Goal: Task Accomplishment & Management: Manage account settings

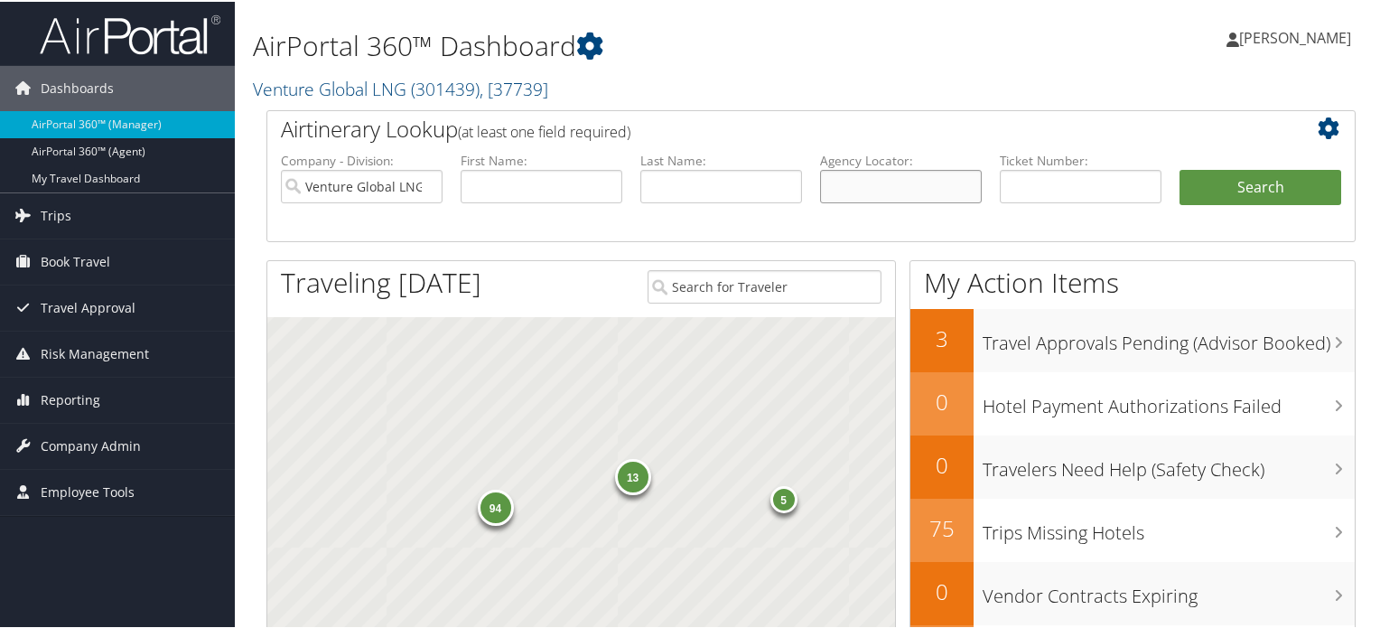
drag, startPoint x: 860, startPoint y: 180, endPoint x: 847, endPoint y: 182, distance: 12.9
click at [860, 180] on input "text" at bounding box center [901, 184] width 162 height 33
paste input "DJC9V6"
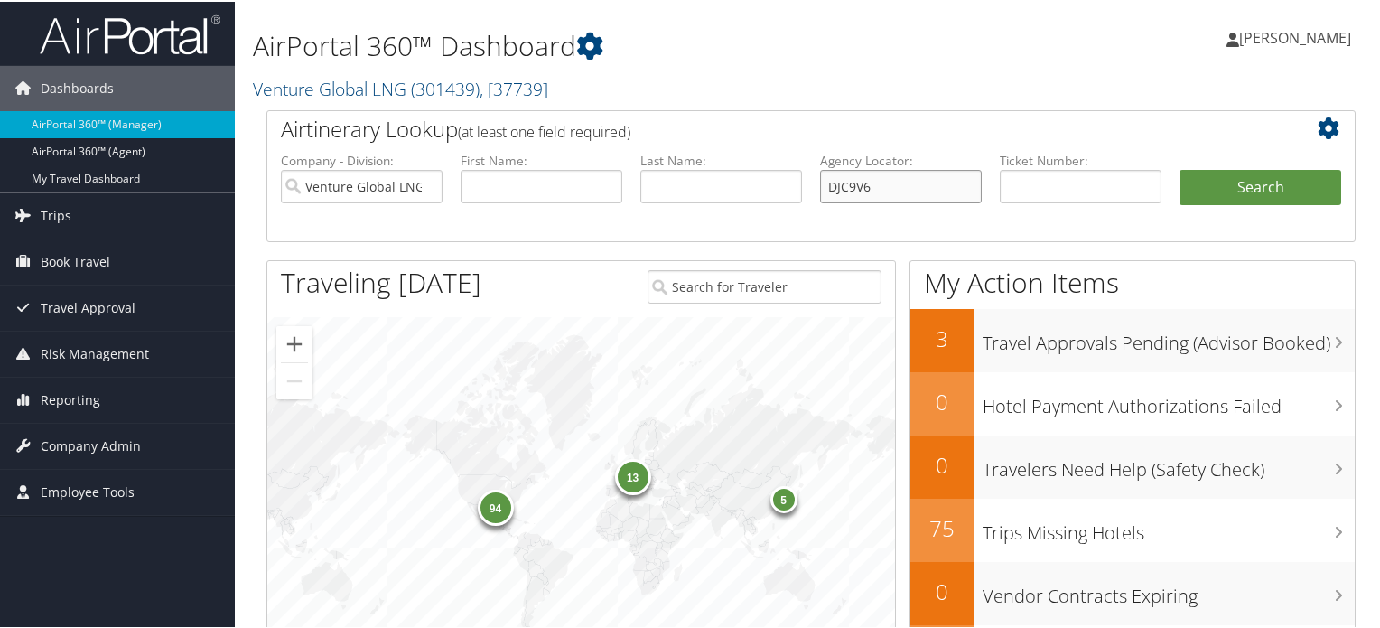
type input "DJC9V6"
click at [428, 184] on input "Venture Global LNG" at bounding box center [362, 184] width 162 height 33
click at [1234, 189] on button "Search" at bounding box center [1260, 186] width 162 height 36
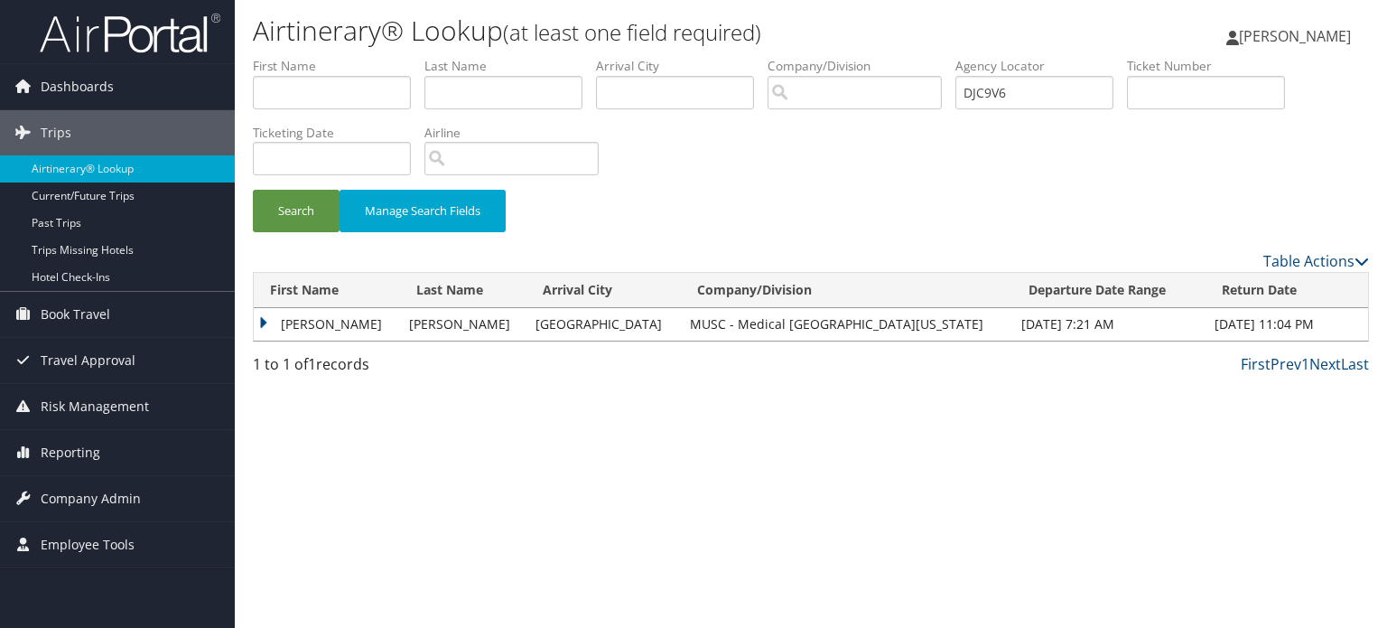
click at [264, 327] on td "EMERSON" at bounding box center [327, 324] width 146 height 33
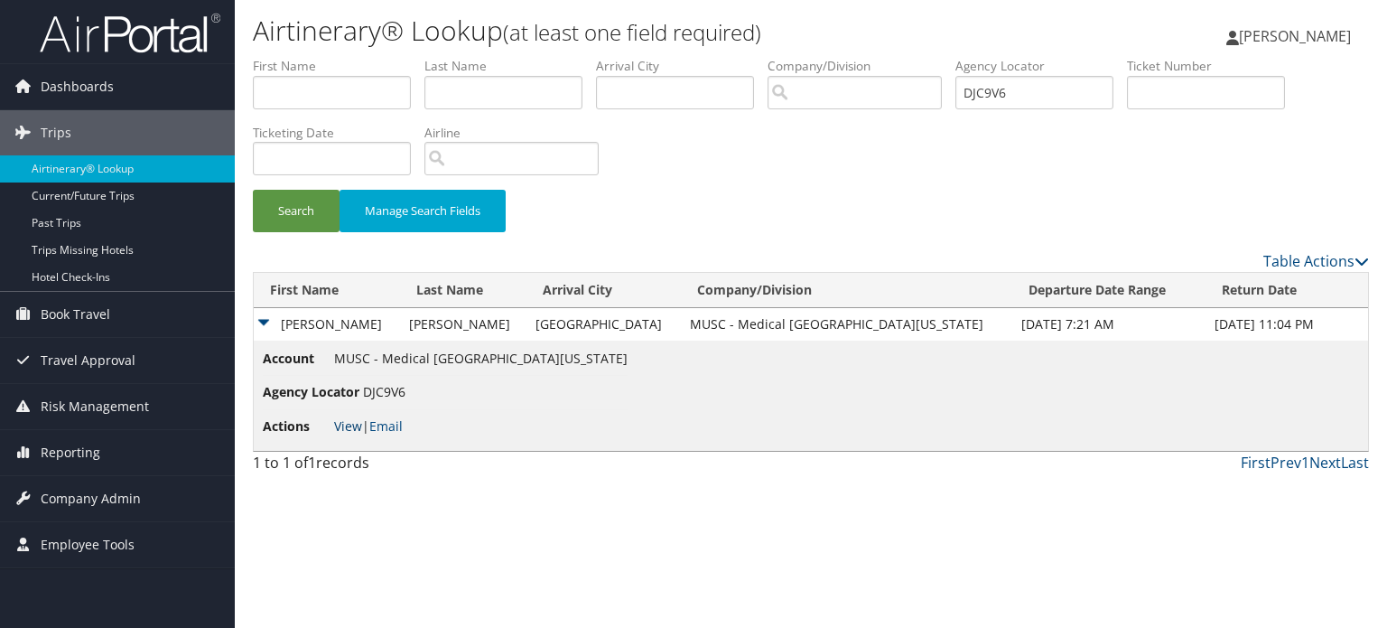
click at [347, 423] on link "View" at bounding box center [348, 425] width 28 height 17
click at [93, 485] on span "Company Admin" at bounding box center [91, 498] width 100 height 45
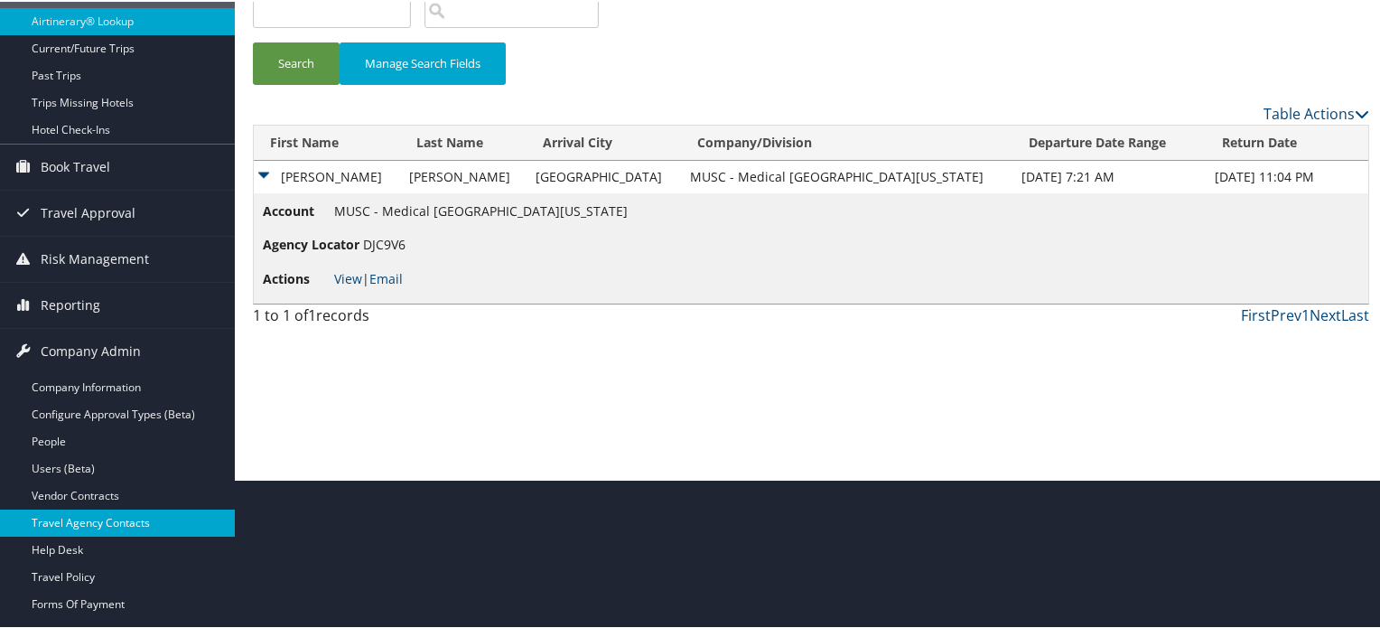
scroll to position [181, 0]
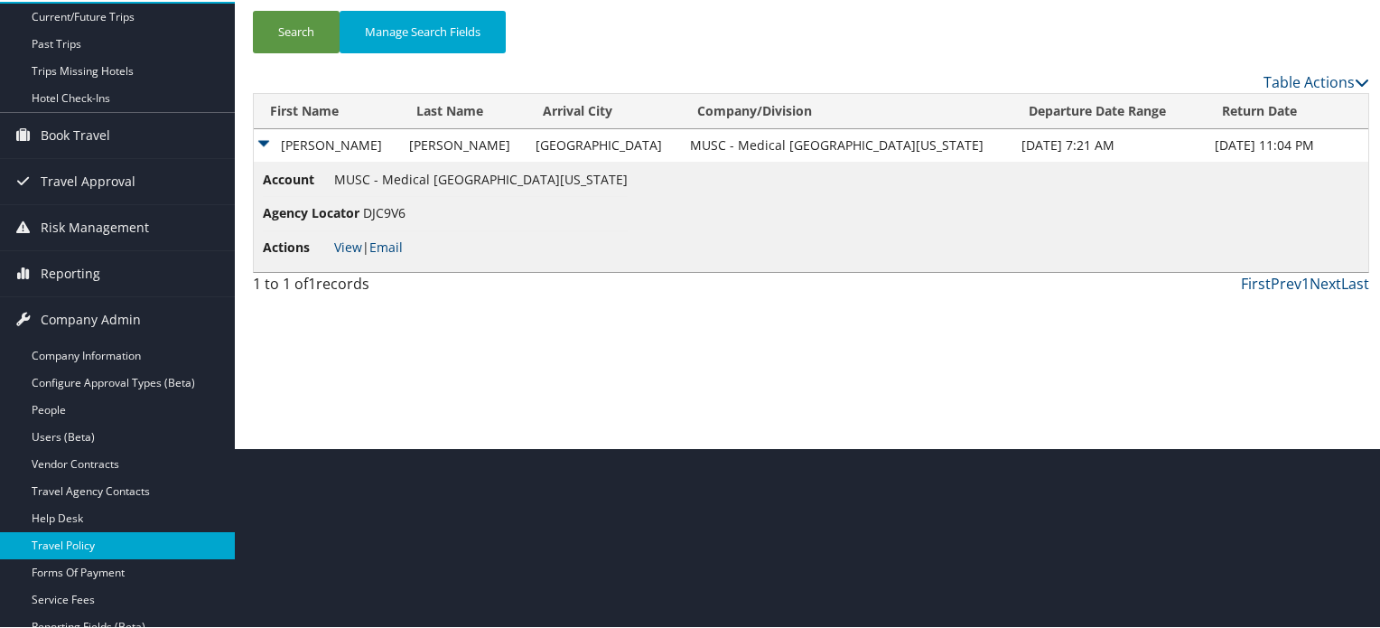
click at [90, 548] on link "Travel Policy" at bounding box center [117, 543] width 235 height 27
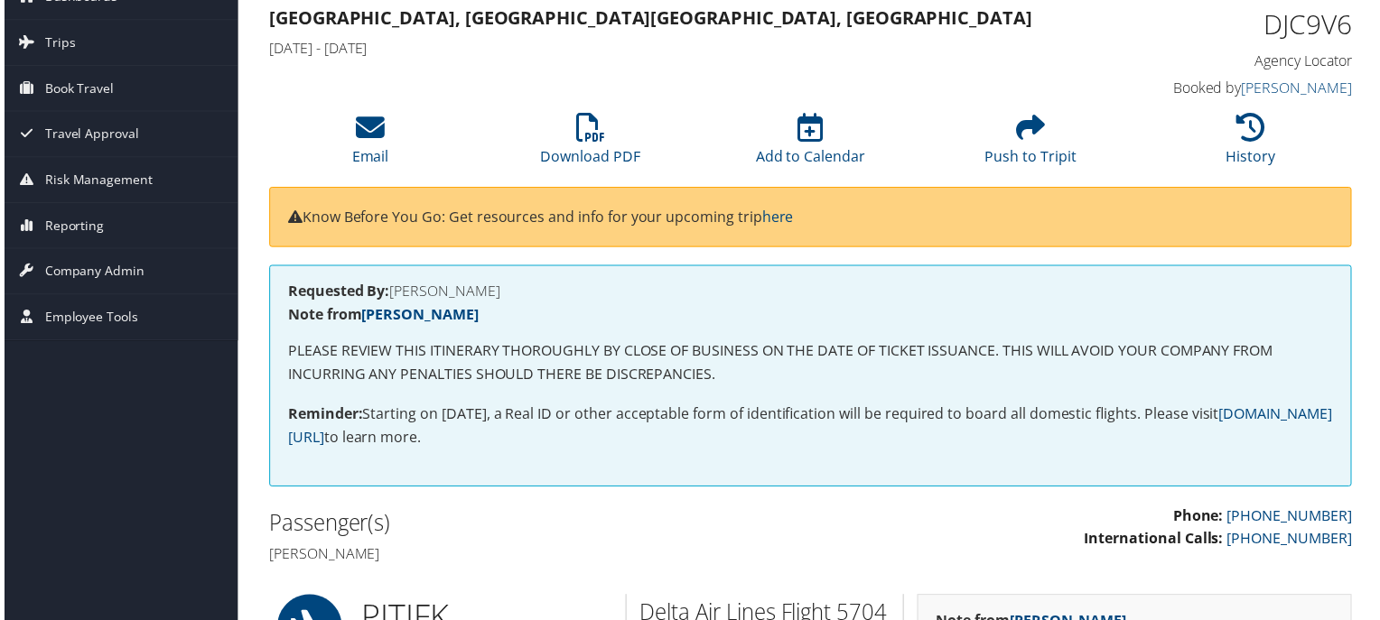
scroll to position [181, 0]
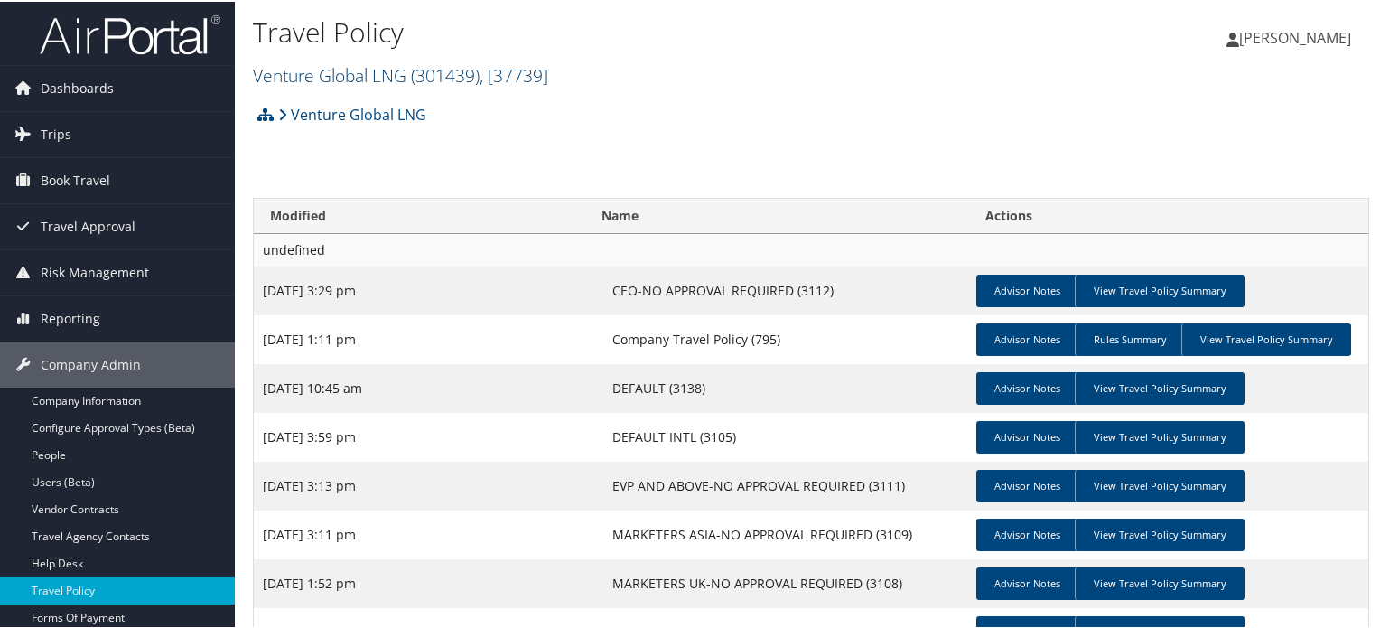
click at [520, 79] on span ", [ 37739 ]" at bounding box center [513, 73] width 69 height 24
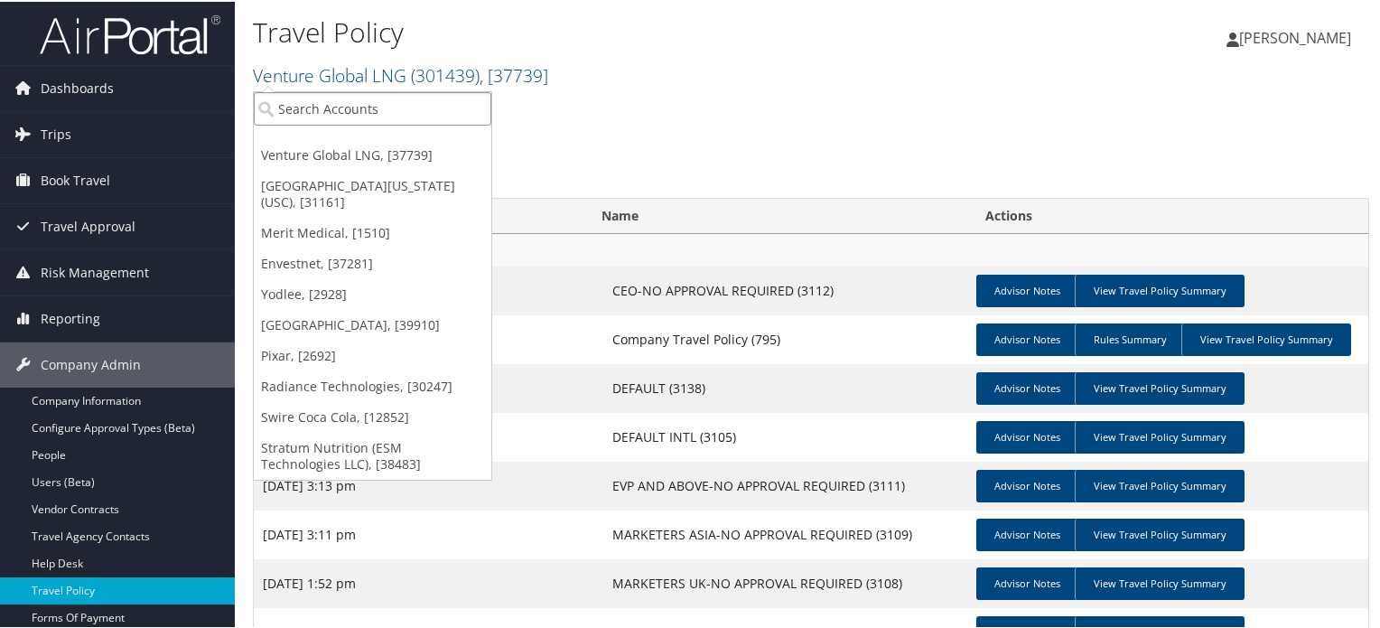
click at [358, 107] on input "search" at bounding box center [372, 106] width 237 height 33
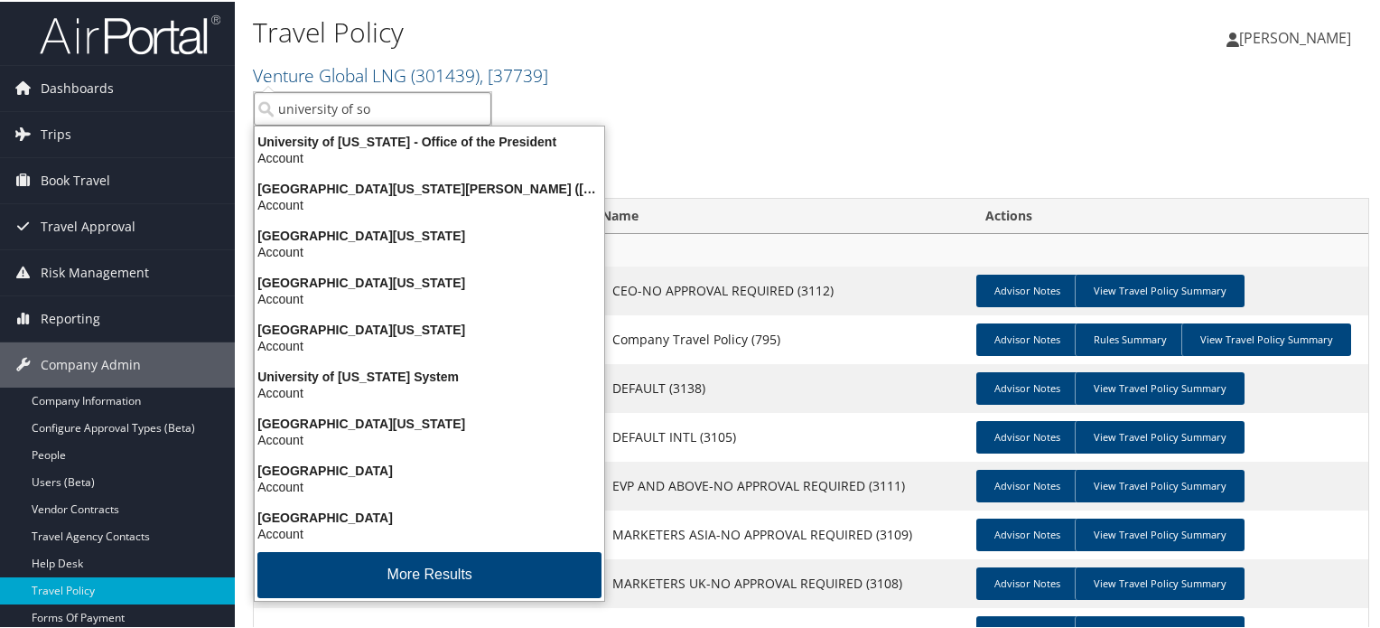
type input "university of sou"
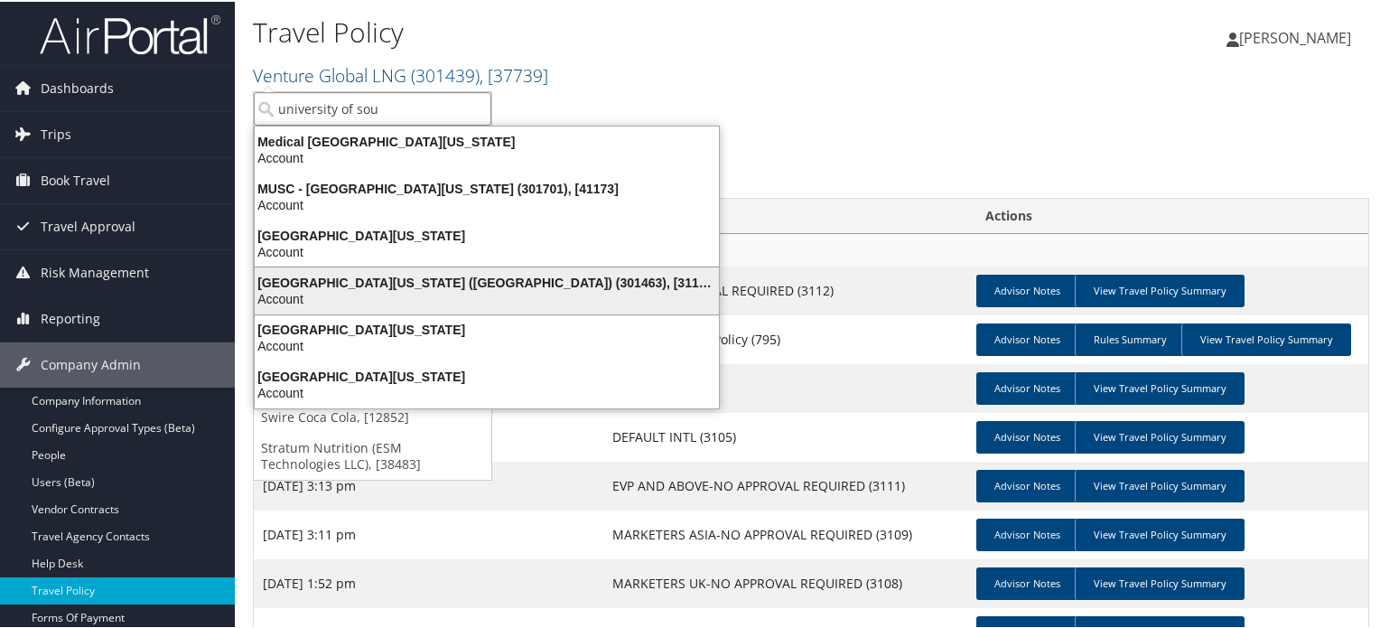
click at [374, 281] on div "University of Southern California (USC) (301463), [31161]" at bounding box center [487, 281] width 486 height 16
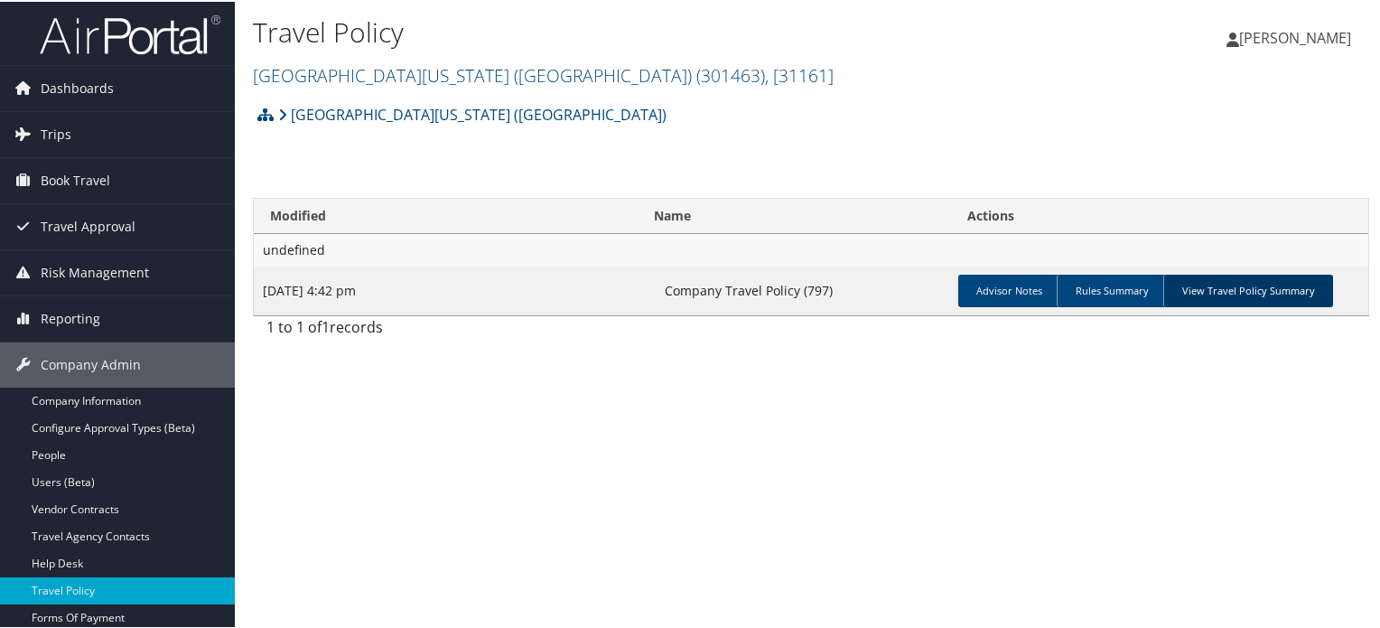
click at [1279, 299] on link "View Travel Policy Summary" at bounding box center [1248, 289] width 170 height 33
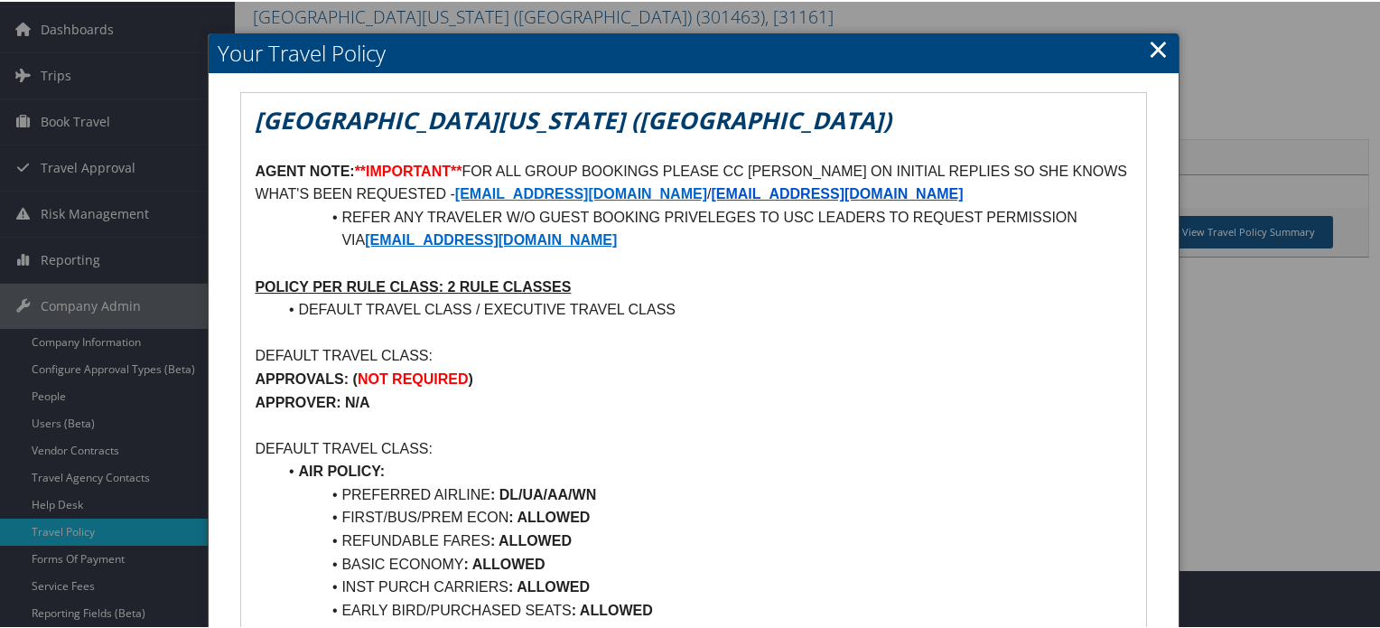
scroll to position [90, 0]
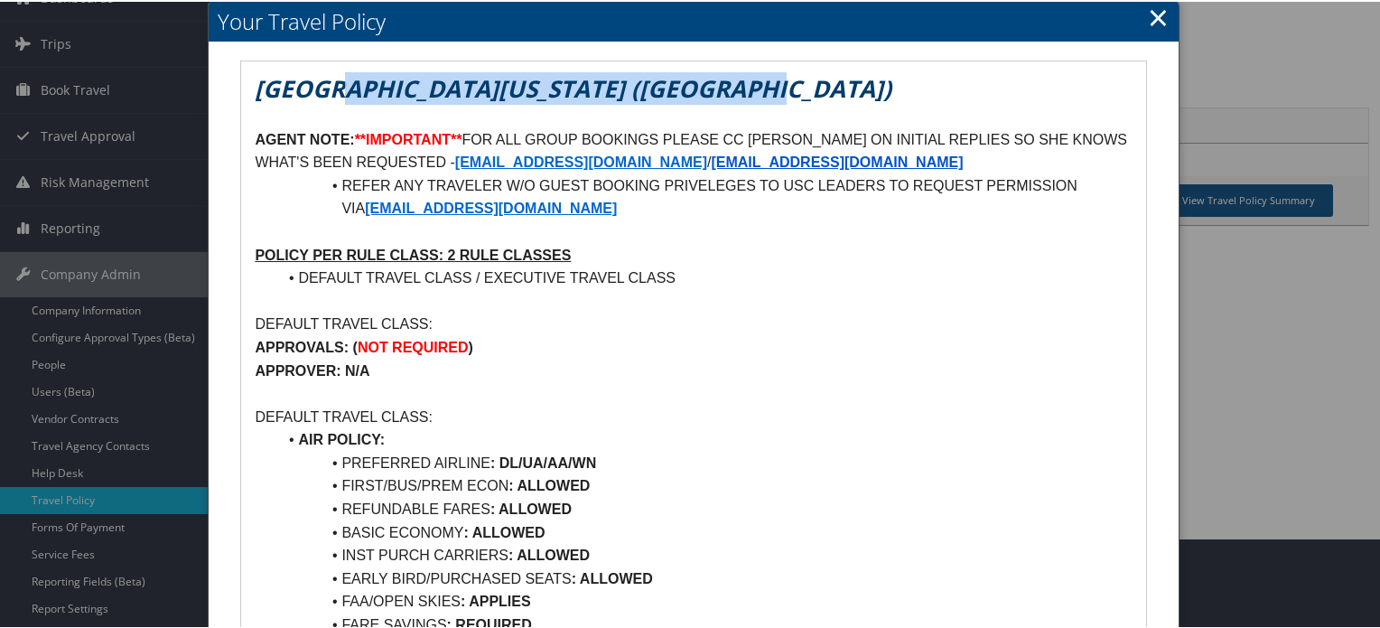
drag, startPoint x: 749, startPoint y: 89, endPoint x: 328, endPoint y: 76, distance: 421.0
click at [328, 76] on h1 "[GEOGRAPHIC_DATA][US_STATE] ([GEOGRAPHIC_DATA])" at bounding box center [693, 86] width 877 height 33
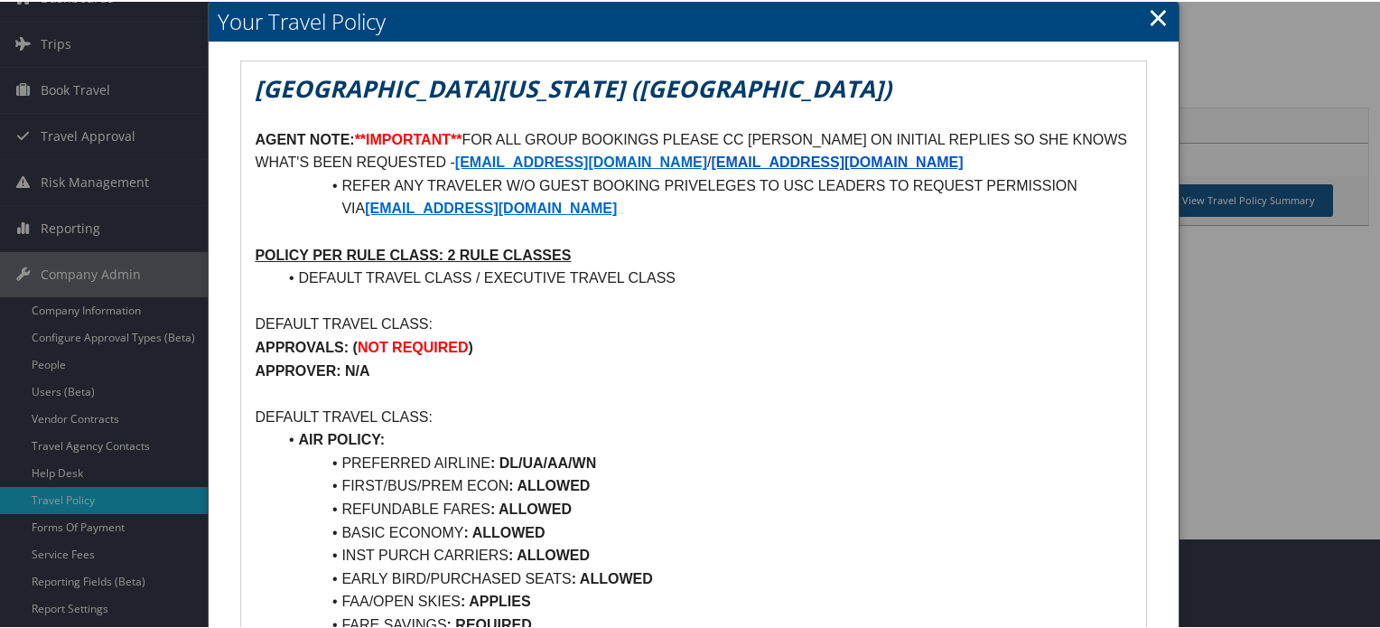
click at [795, 362] on p "APPROVER: N/A" at bounding box center [693, 369] width 877 height 23
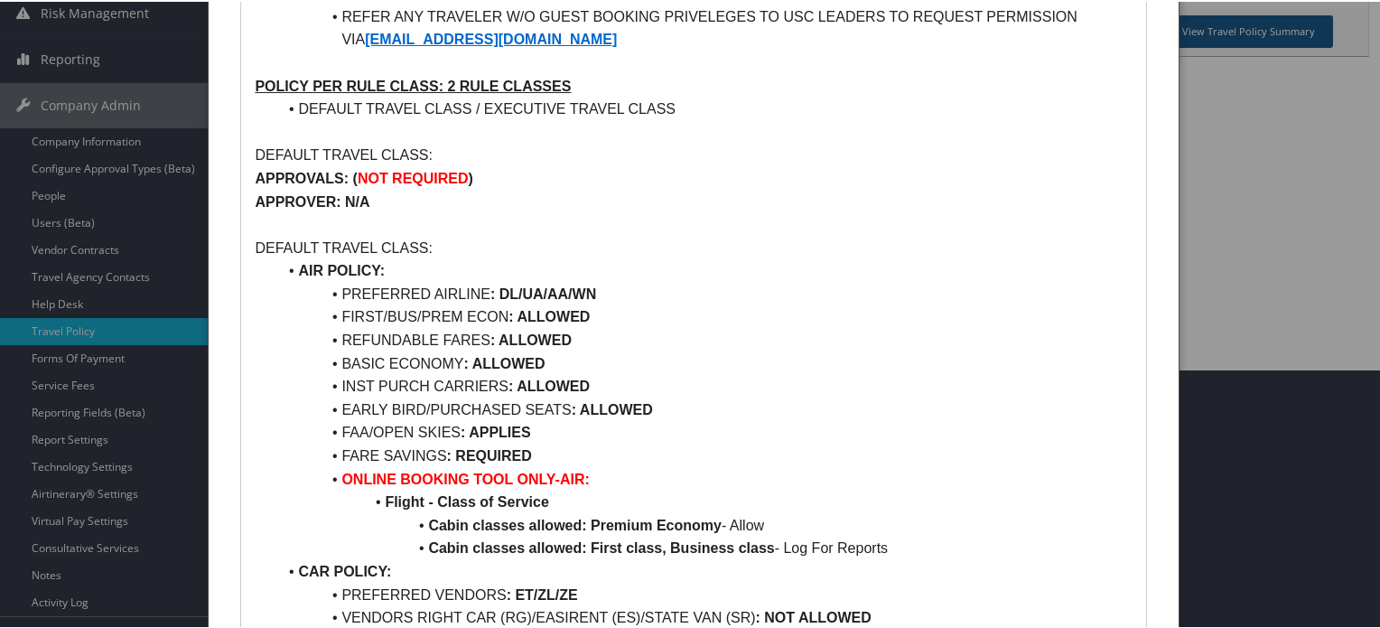
scroll to position [271, 0]
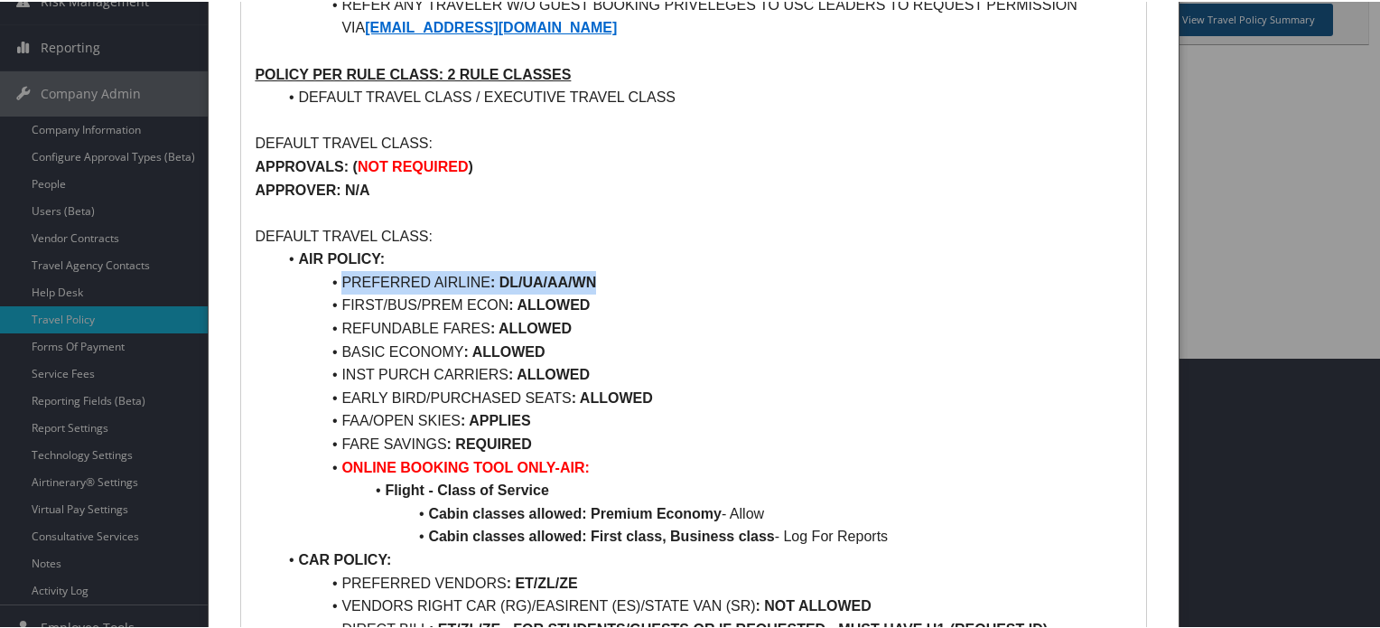
drag, startPoint x: 605, startPoint y: 274, endPoint x: 296, endPoint y: 274, distance: 308.8
click at [296, 274] on li "PREFERRED AIRLINE : DL/UA/AA/WN" at bounding box center [703, 280] width 855 height 23
click at [772, 274] on li "PREFERRED AIRLINE : DL/UA/AA/WN" at bounding box center [703, 280] width 855 height 23
drag, startPoint x: 280, startPoint y: 285, endPoint x: 259, endPoint y: 288, distance: 20.9
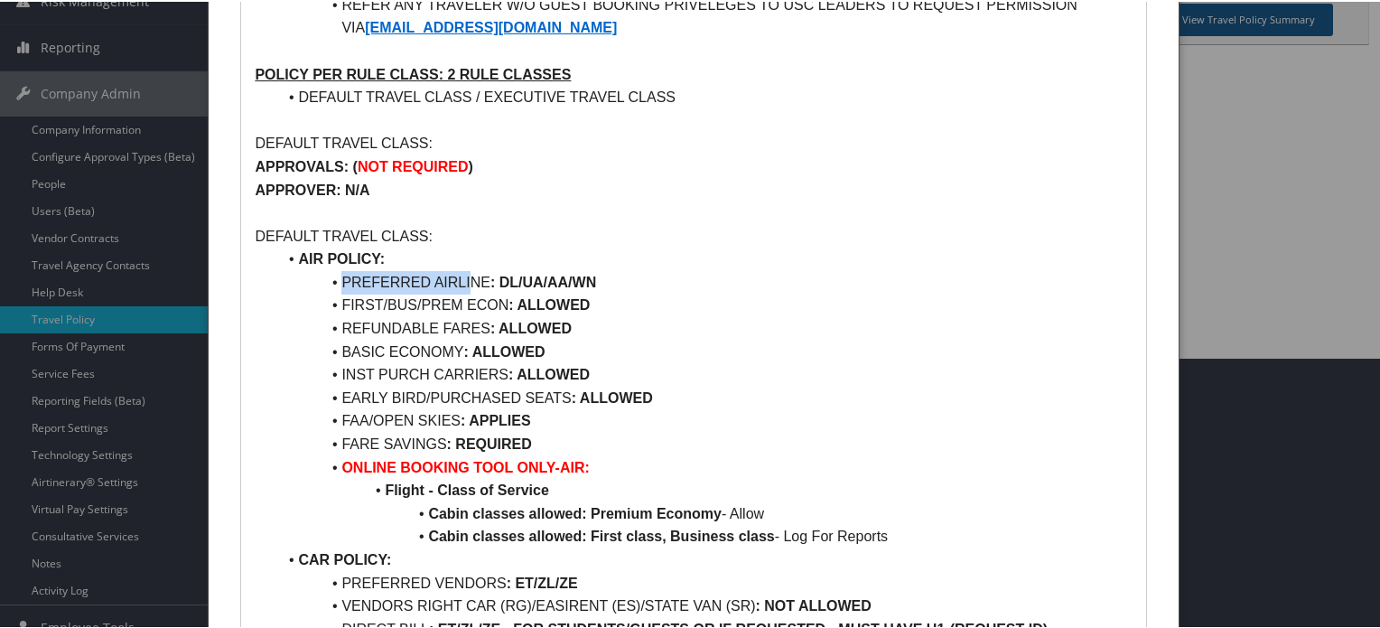
click at [398, 281] on li "PREFERRED AIRLINE : DL/UA/AA/WN" at bounding box center [703, 280] width 855 height 23
drag, startPoint x: 398, startPoint y: 281, endPoint x: 595, endPoint y: 284, distance: 196.9
click at [595, 284] on li "PREFERRED AIRLINE : DL/UA/AA/WN" at bounding box center [703, 280] width 855 height 23
click at [651, 319] on li "REFUNDABLE FARES : ALLOWED" at bounding box center [703, 326] width 855 height 23
drag, startPoint x: 549, startPoint y: 424, endPoint x: 325, endPoint y: 429, distance: 224.0
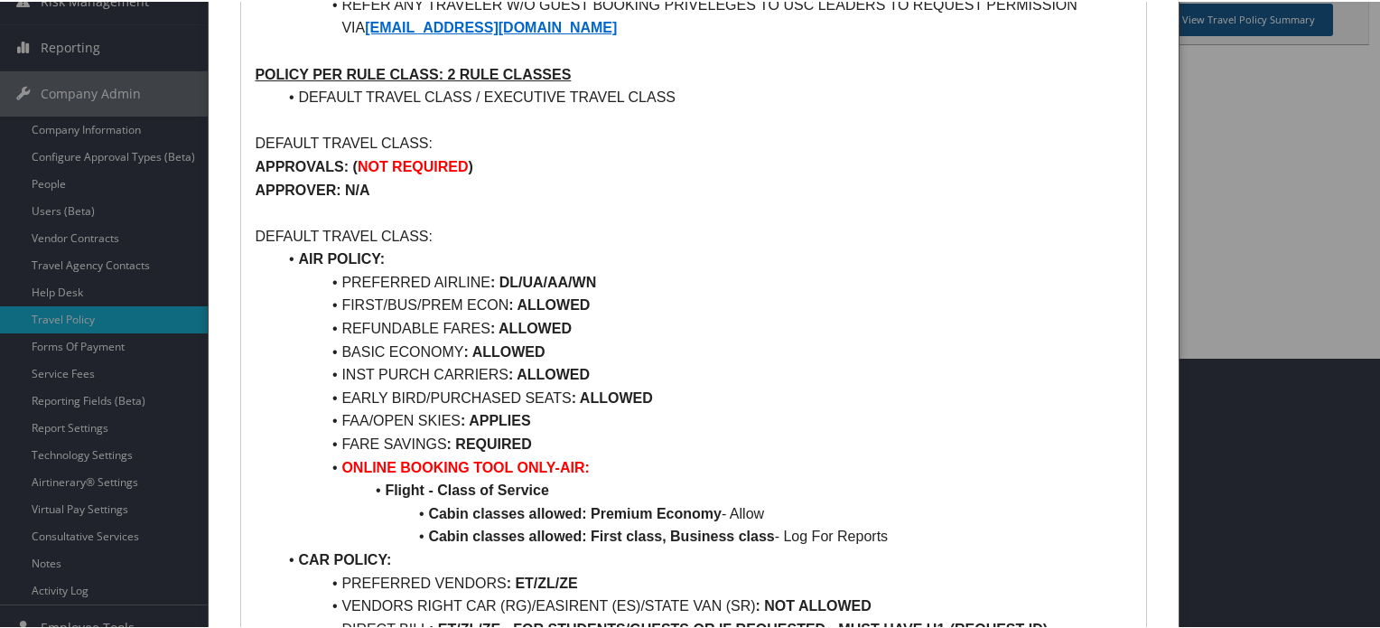
click at [325, 429] on li "FAA/OPEN SKIES : APPLIES" at bounding box center [703, 418] width 855 height 23
click at [744, 428] on li "FAA/OPEN SKIES : APPLIES" at bounding box center [703, 418] width 855 height 23
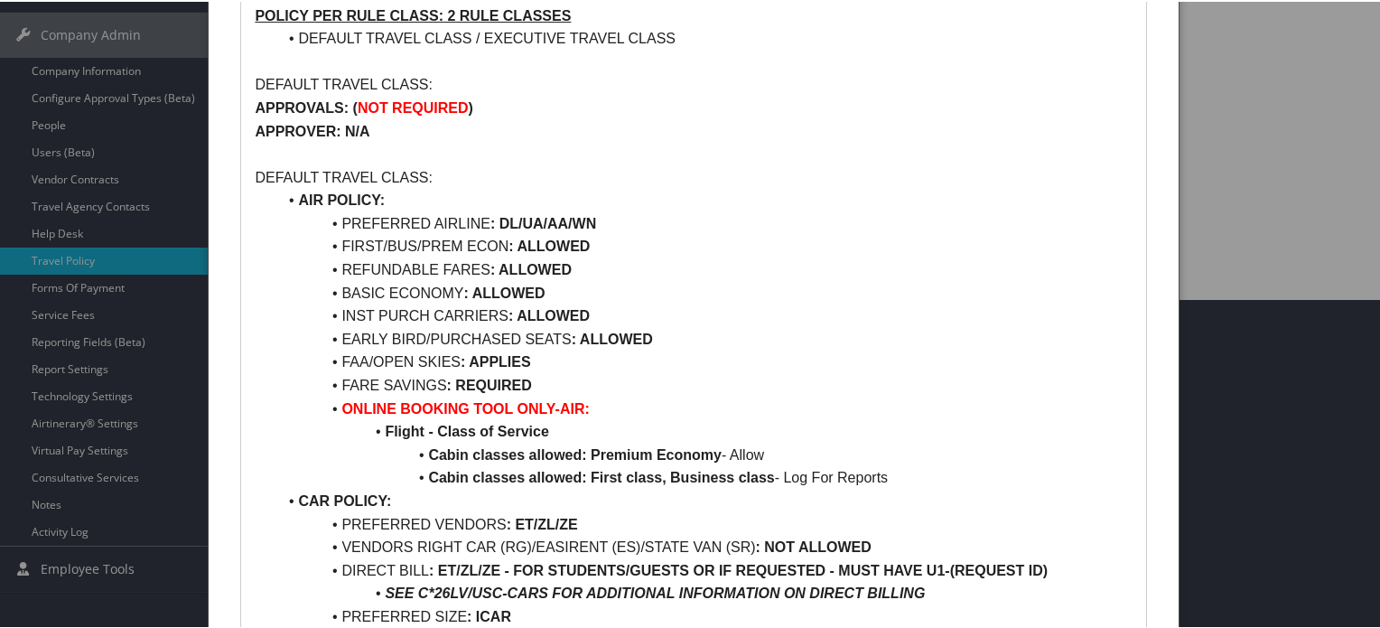
scroll to position [361, 0]
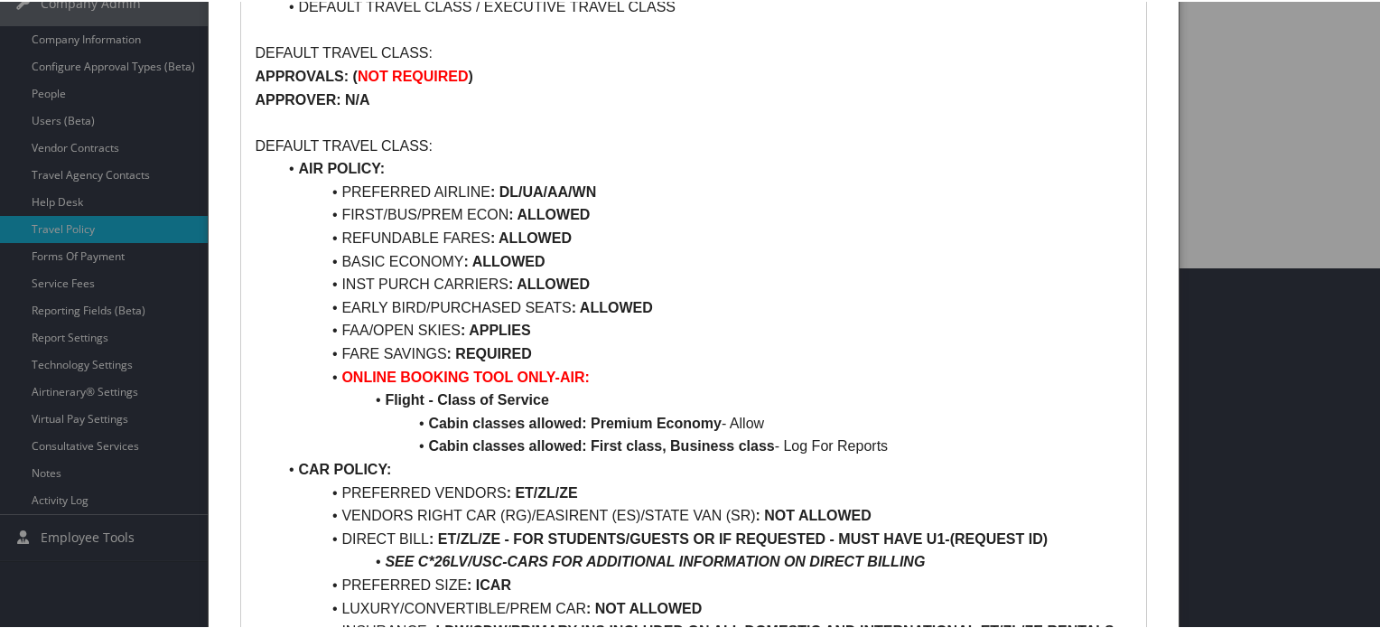
click at [780, 317] on li "FAA/OPEN SKIES : APPLIES" at bounding box center [703, 328] width 855 height 23
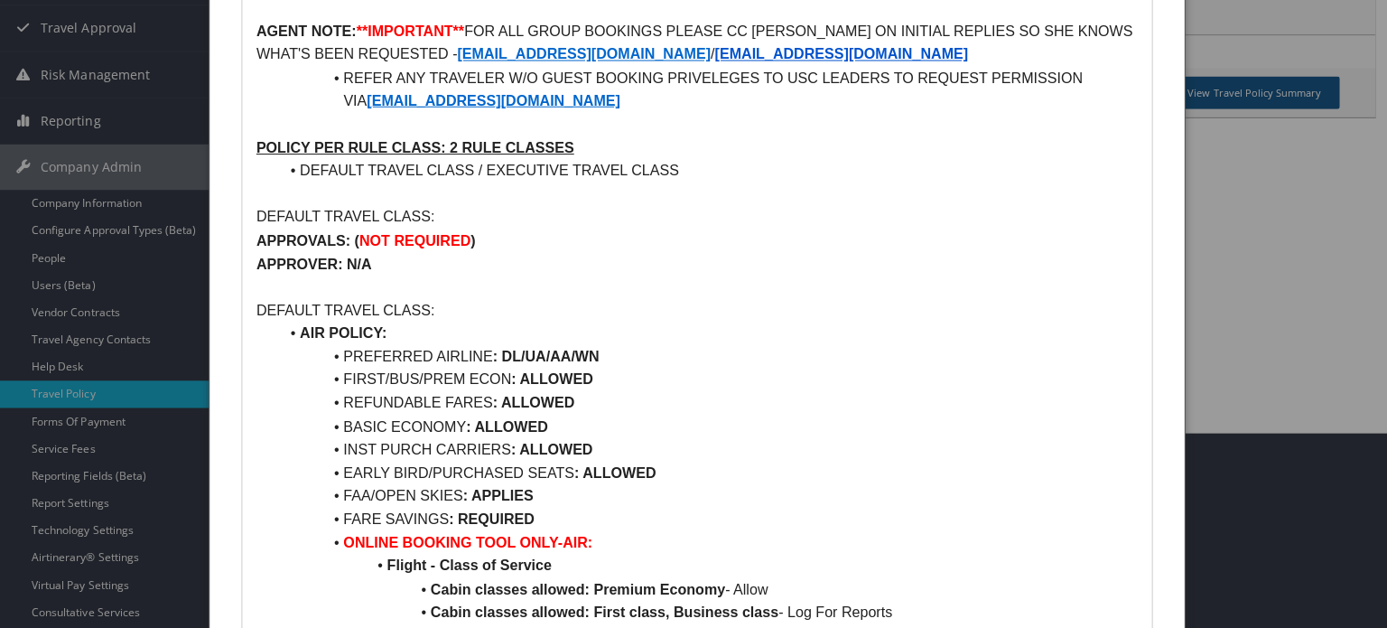
scroll to position [0, 0]
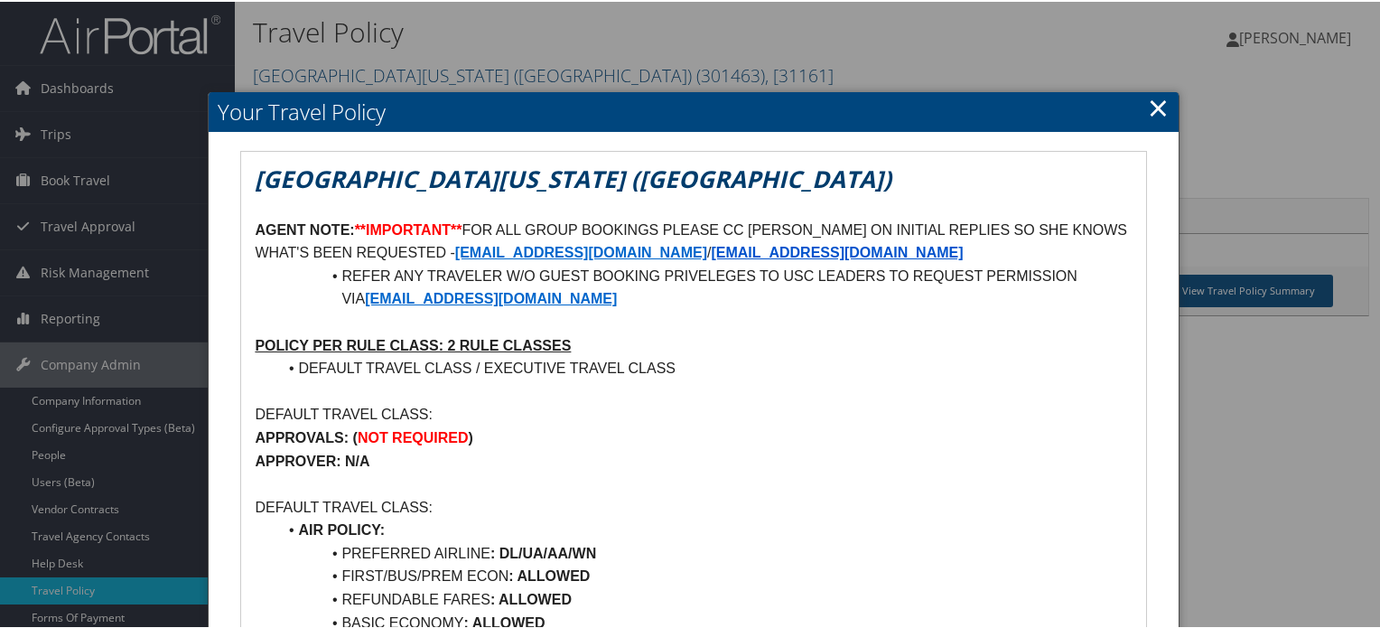
click at [1163, 115] on h2 "Your Travel Policy" at bounding box center [693, 110] width 969 height 40
click at [1159, 111] on link "×" at bounding box center [1158, 106] width 21 height 36
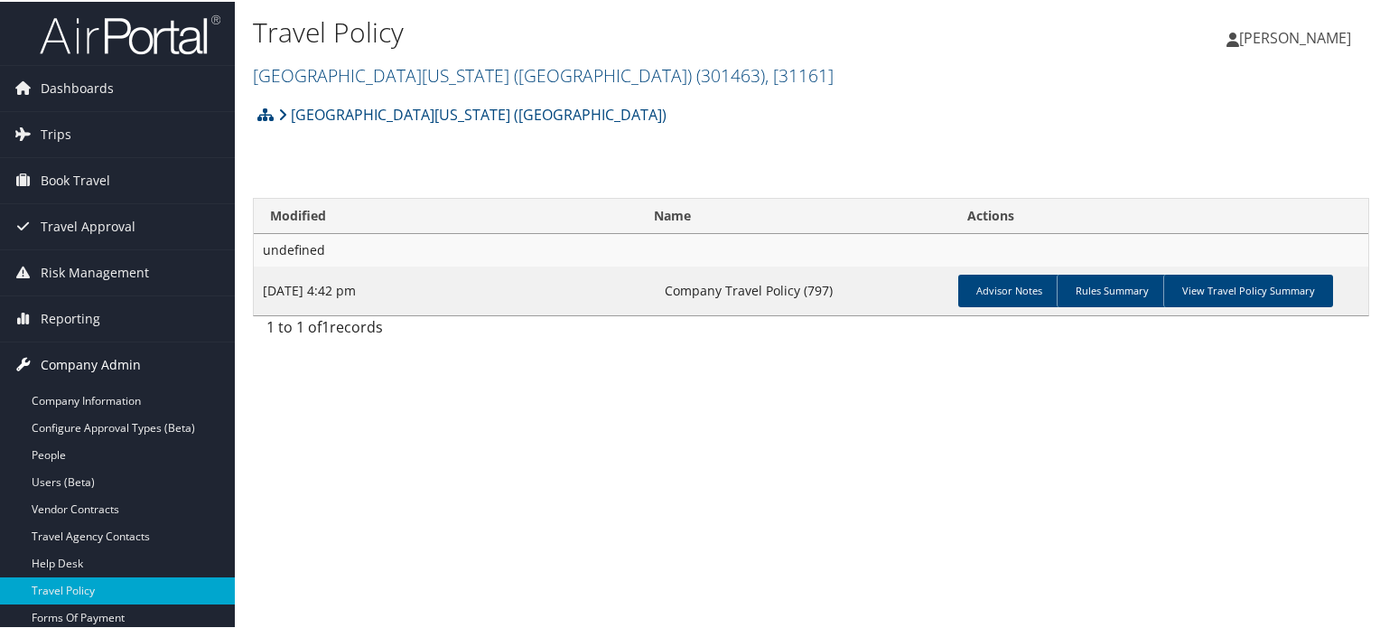
click at [105, 354] on span "Company Admin" at bounding box center [91, 362] width 100 height 45
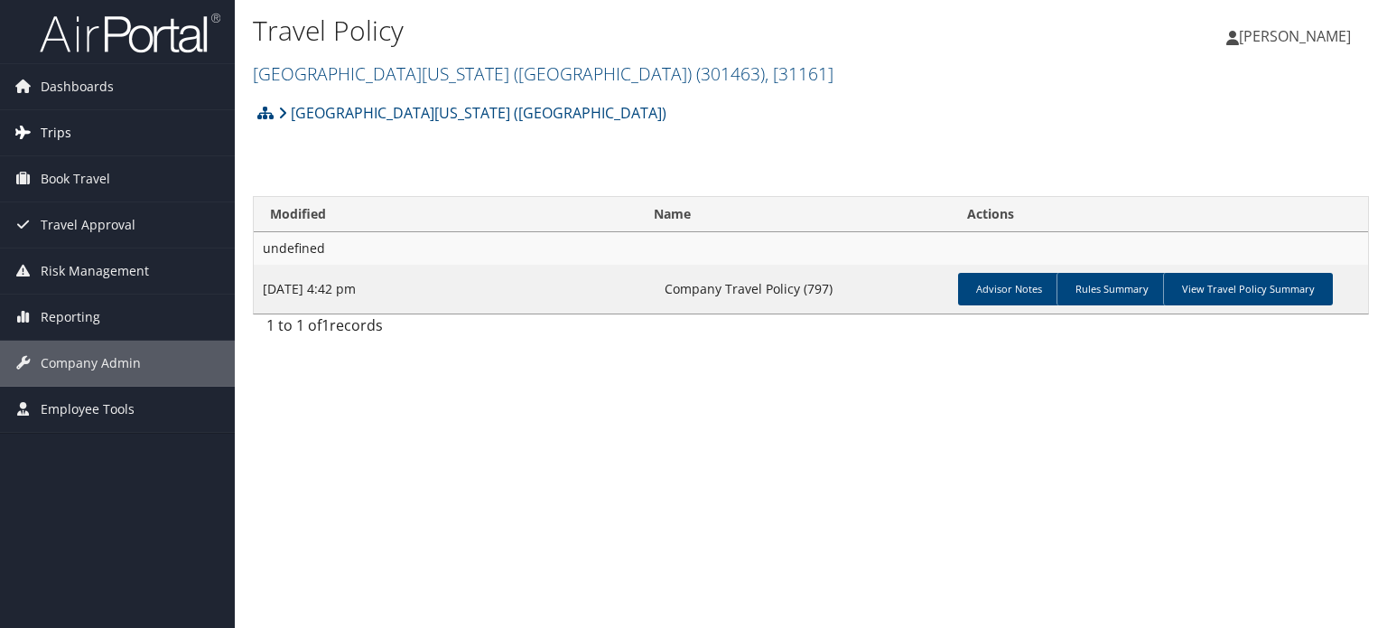
click at [102, 139] on link "Trips" at bounding box center [117, 132] width 235 height 45
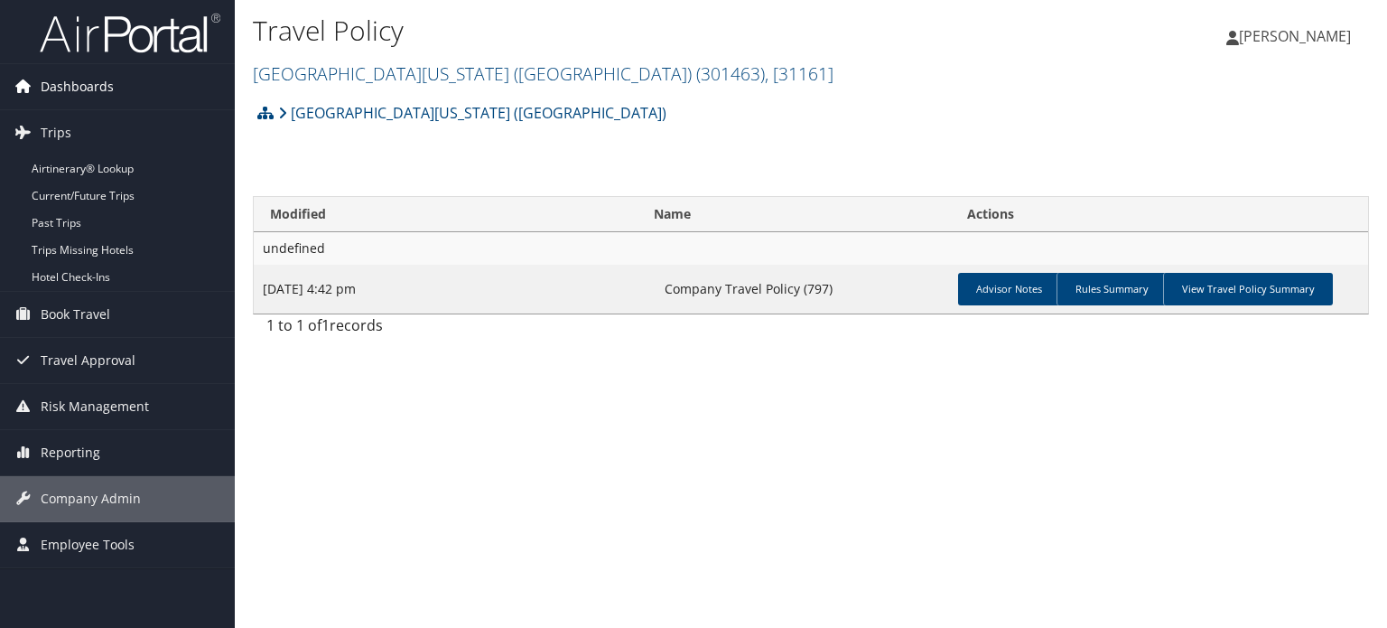
click at [103, 104] on span "Dashboards" at bounding box center [77, 86] width 73 height 45
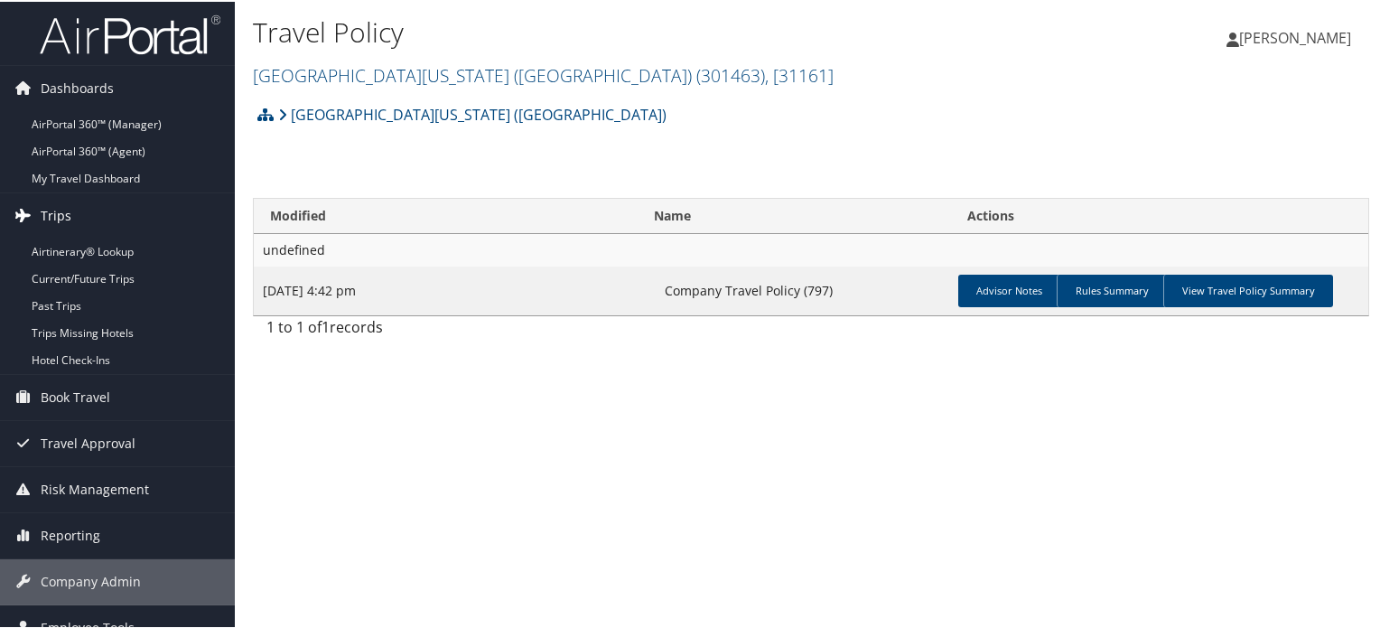
click at [97, 212] on link "Trips" at bounding box center [117, 213] width 235 height 45
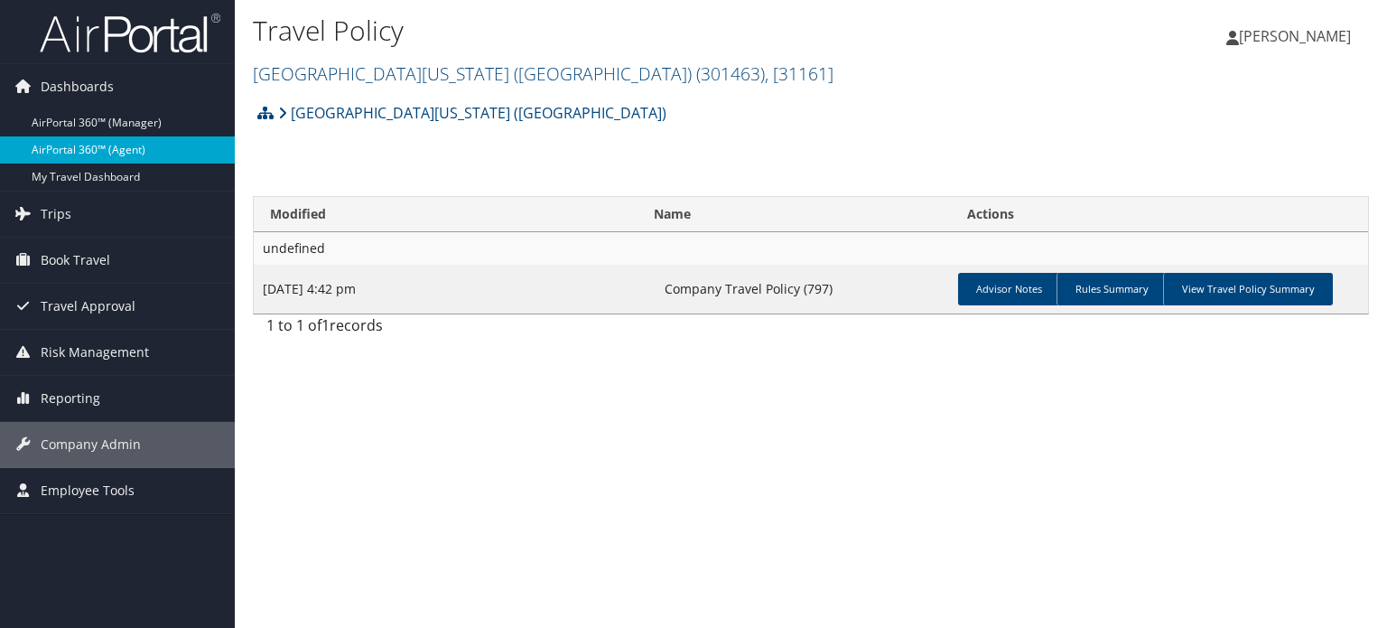
click at [110, 142] on link "AirPortal 360™ (Agent)" at bounding box center [117, 149] width 235 height 27
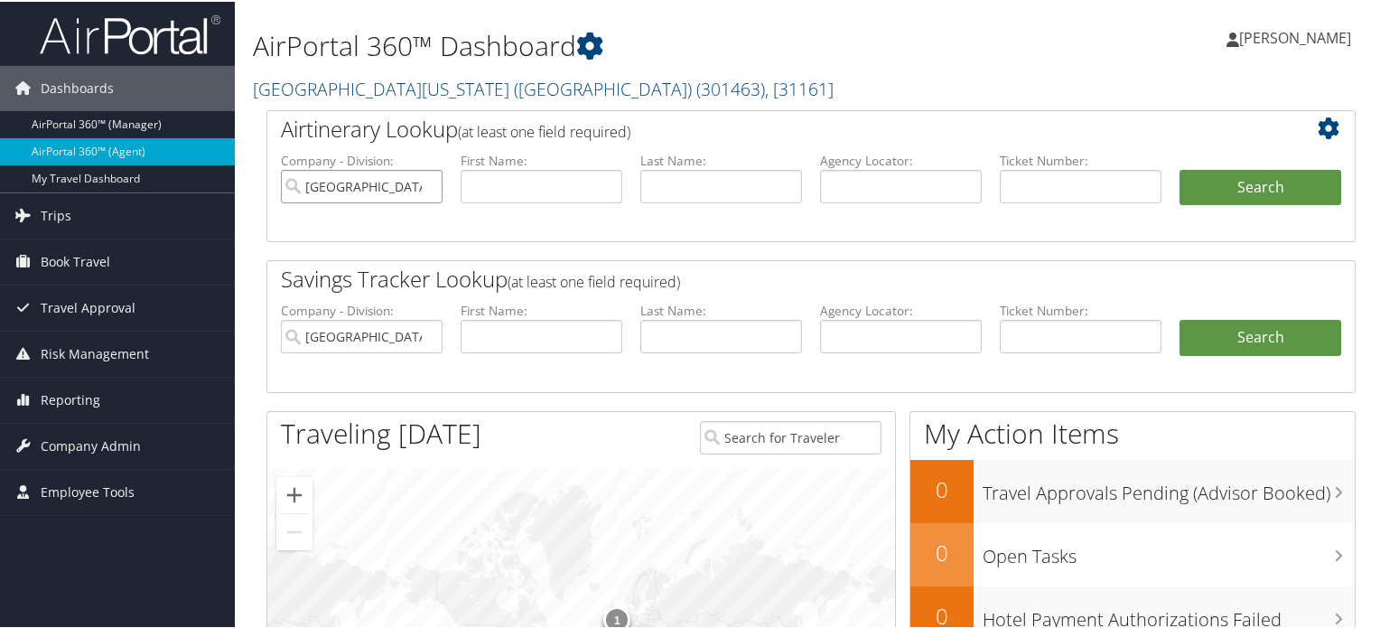
click at [423, 180] on input "[GEOGRAPHIC_DATA][US_STATE] ([GEOGRAPHIC_DATA])" at bounding box center [362, 184] width 162 height 33
click at [911, 187] on input "text" at bounding box center [901, 184] width 162 height 33
paste input "D1LJHW"
type input "D1LJHW"
click at [1236, 187] on button "Search" at bounding box center [1260, 186] width 162 height 36
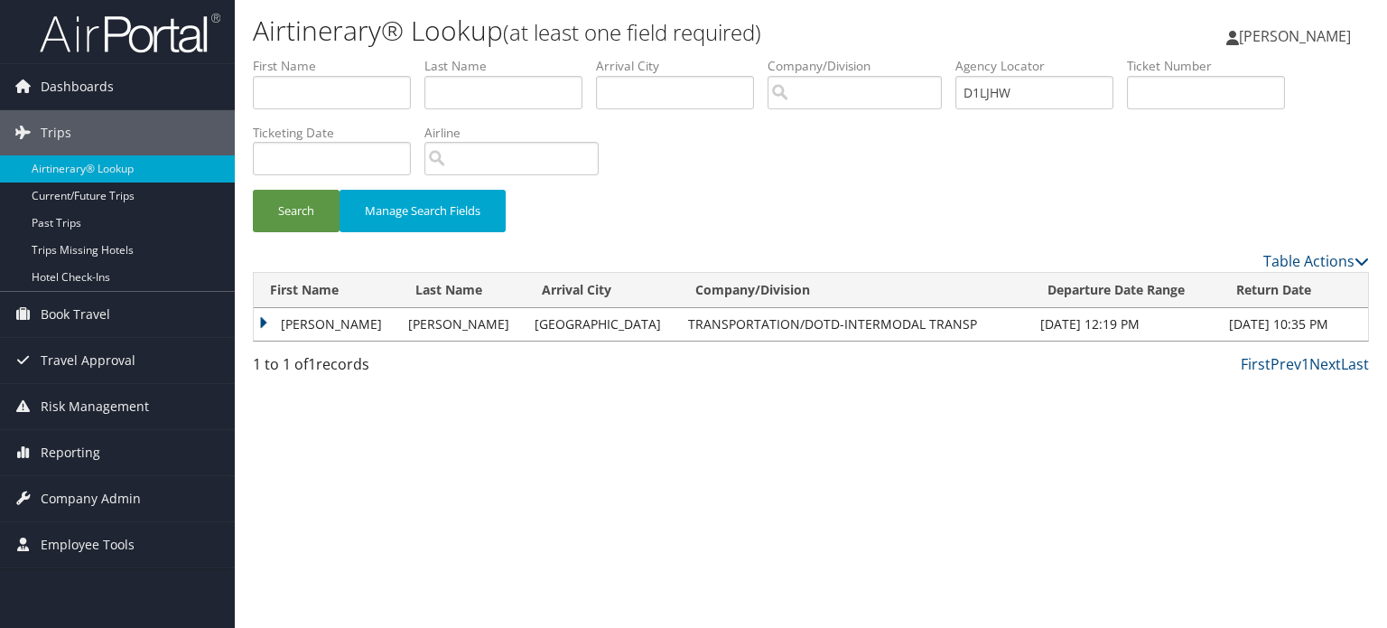
click at [256, 321] on td "JOSHUA" at bounding box center [326, 324] width 145 height 33
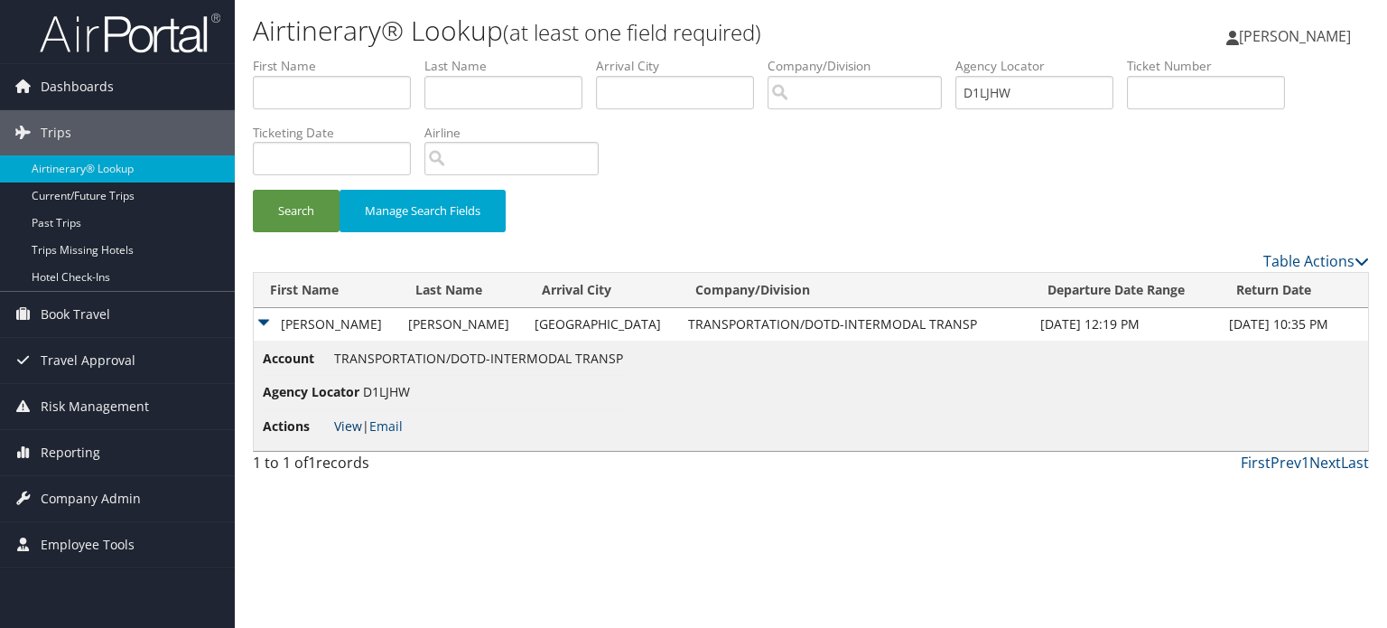
click at [344, 423] on link "View" at bounding box center [348, 425] width 28 height 17
drag, startPoint x: 1042, startPoint y: 97, endPoint x: 915, endPoint y: 97, distance: 127.3
click at [915, 57] on ul "First Name Last Name Departure City Arrival City Company/Division Airport/City …" at bounding box center [811, 57] width 1116 height 0
paste input "KTSPL"
type input "DKTSPL"
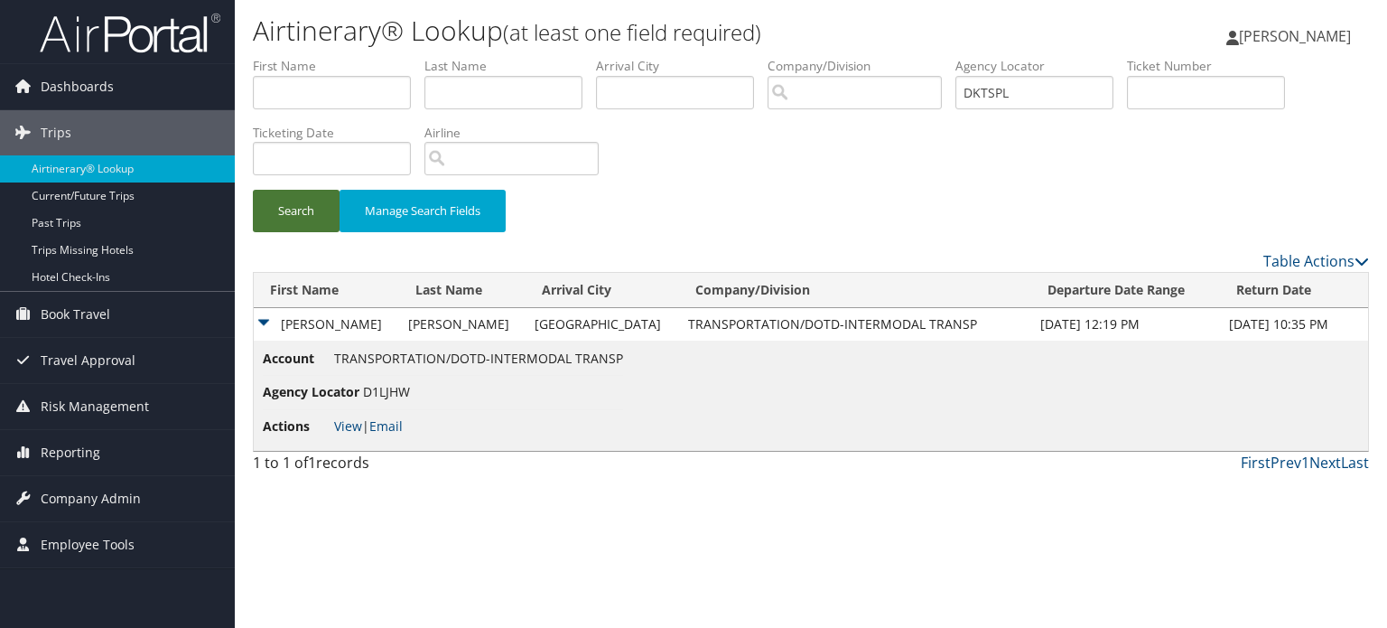
click at [302, 201] on button "Search" at bounding box center [296, 211] width 87 height 42
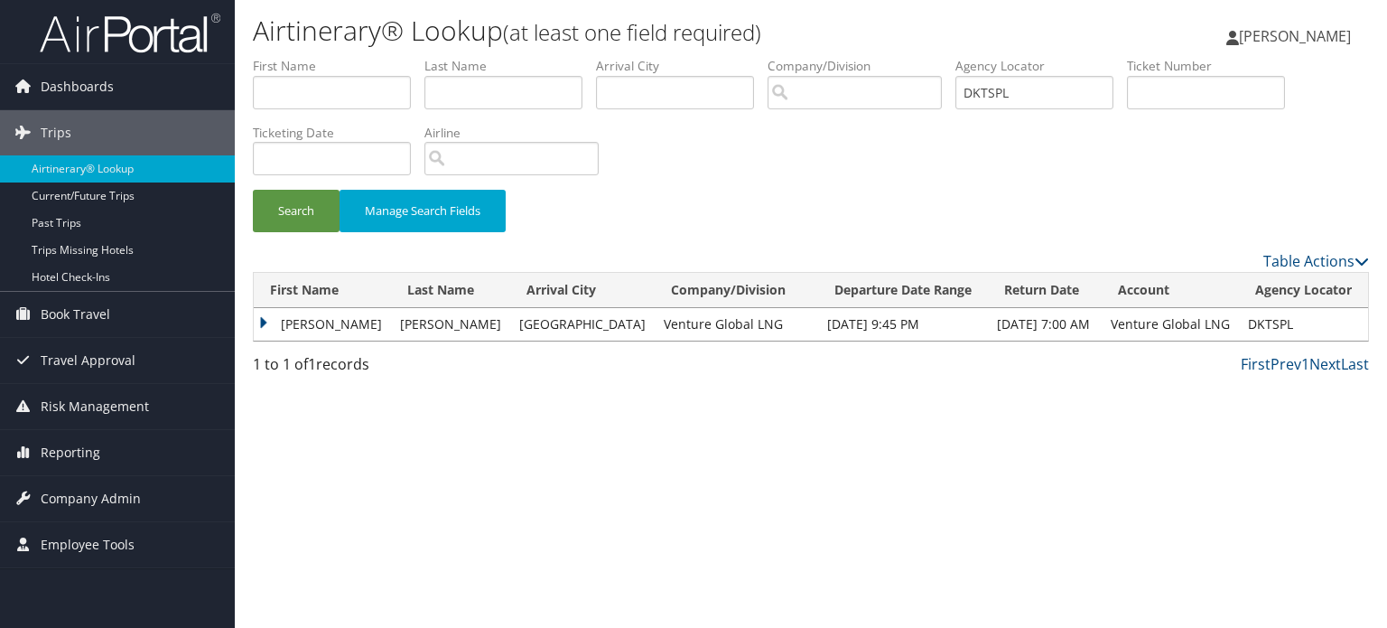
click at [269, 325] on td "EUAN BRIAN" at bounding box center [322, 324] width 137 height 33
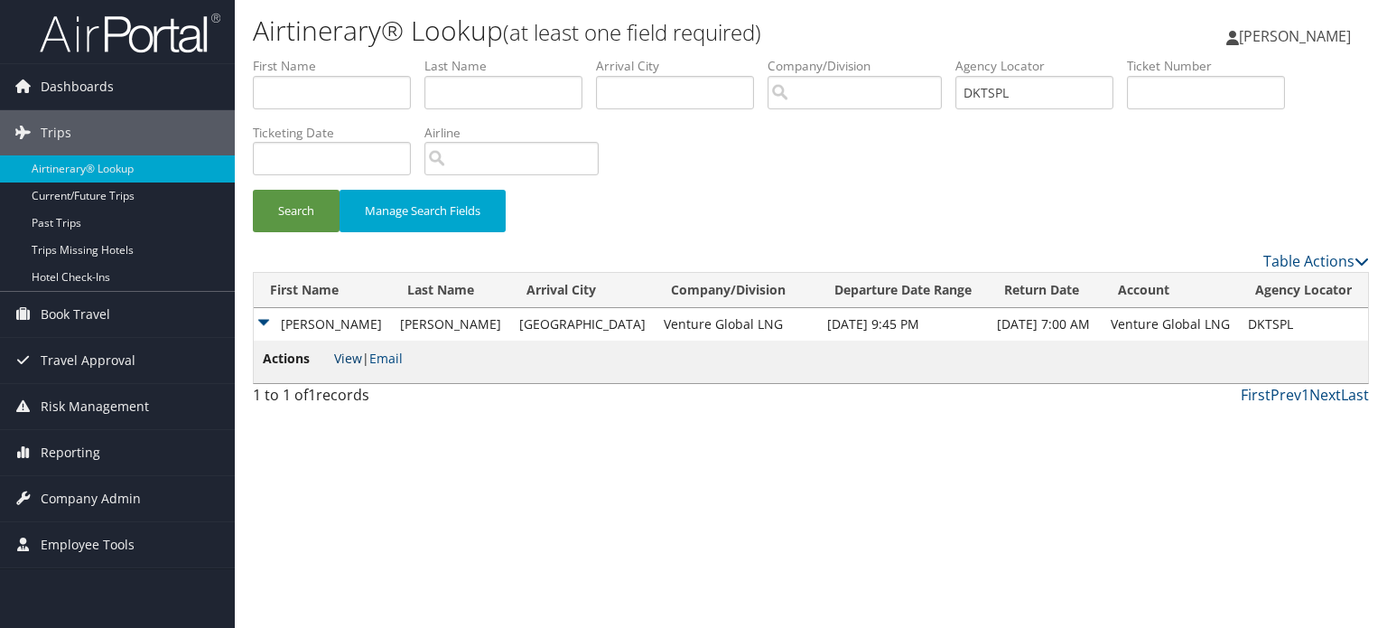
click at [349, 358] on link "View" at bounding box center [348, 357] width 28 height 17
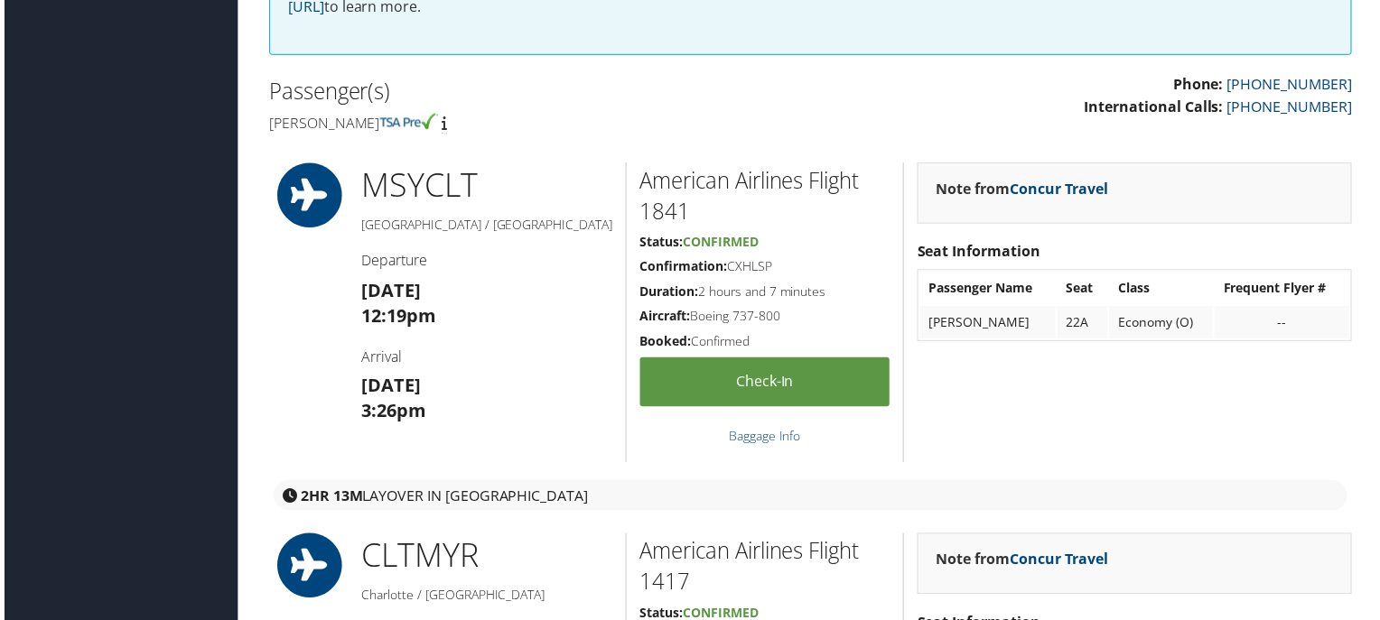
scroll to position [181, 0]
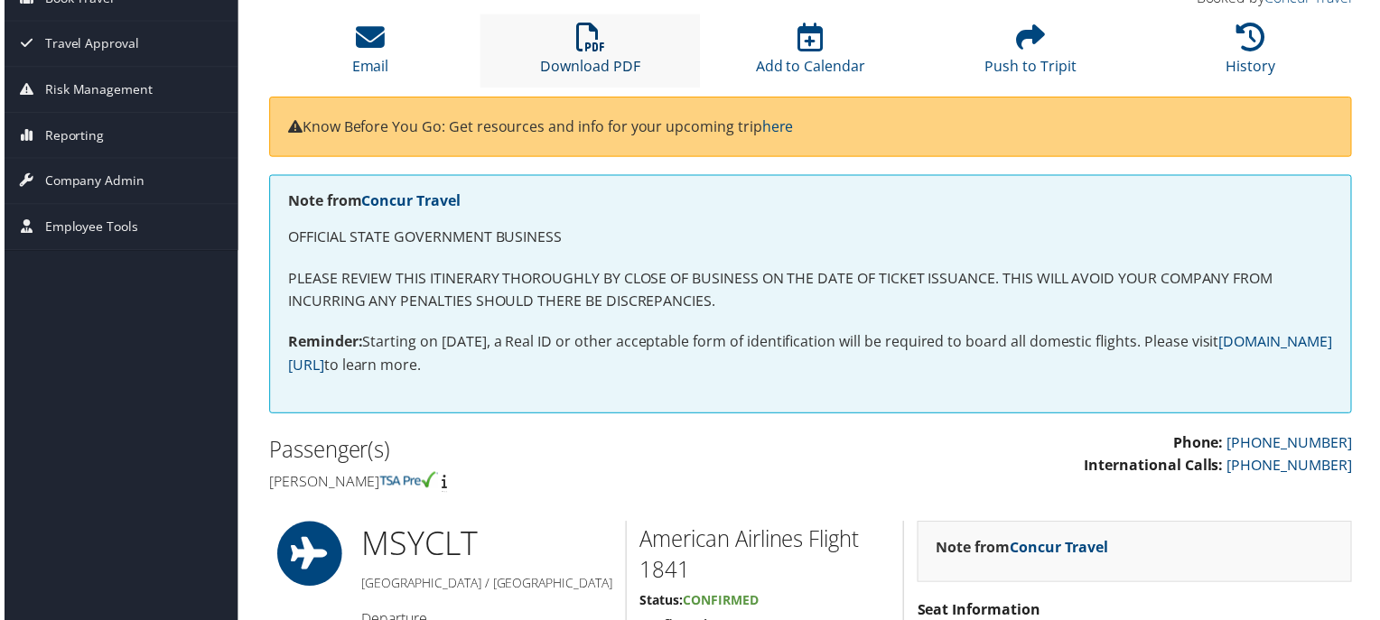
click at [583, 39] on icon at bounding box center [589, 37] width 29 height 29
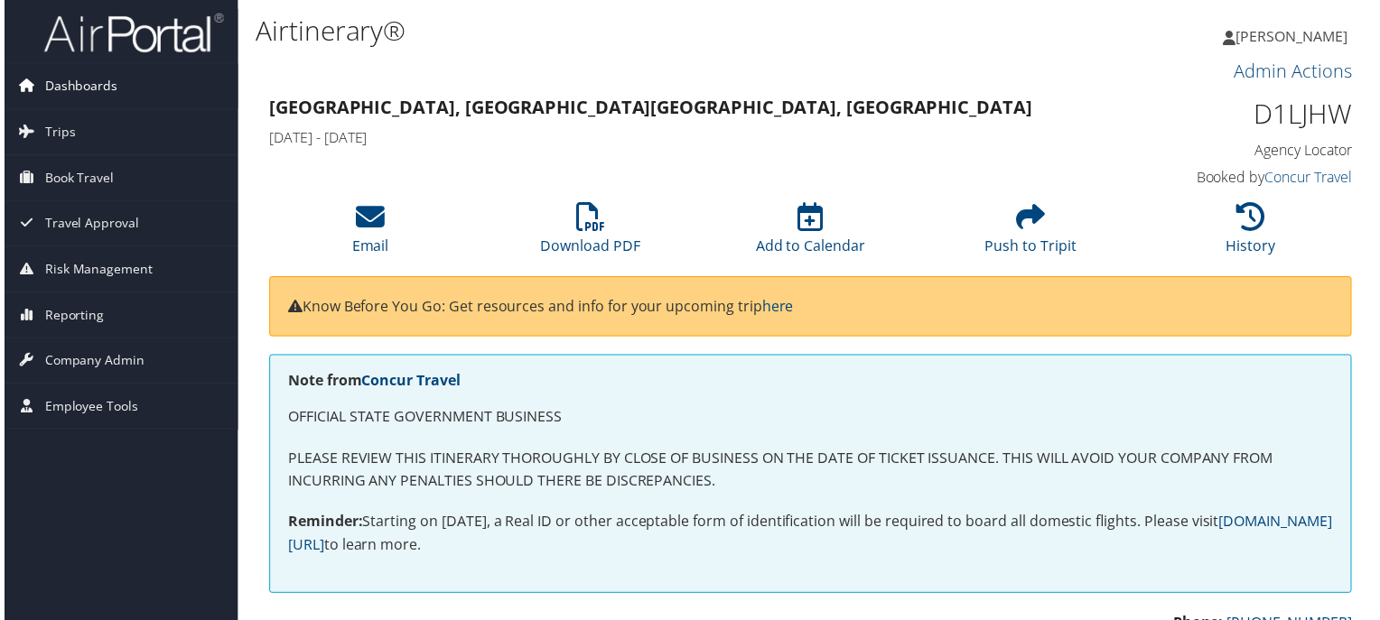
click at [108, 89] on span "Dashboards" at bounding box center [77, 86] width 73 height 45
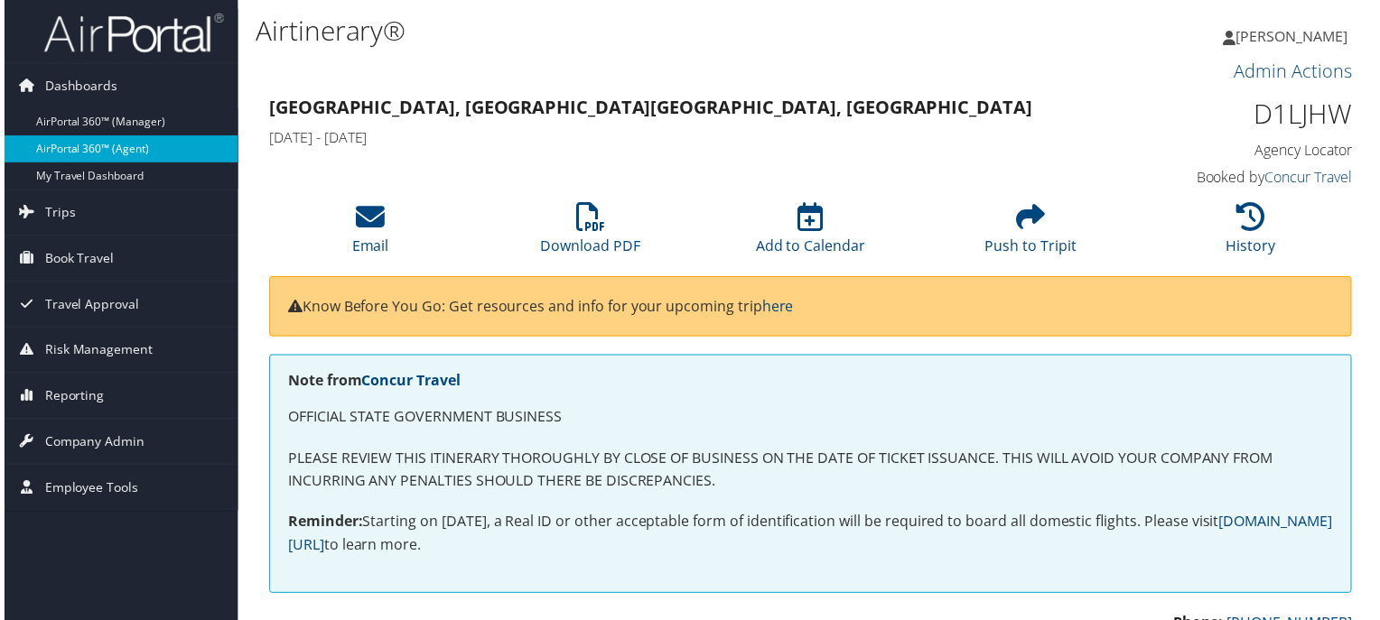
click at [125, 138] on link "AirPortal 360™ (Agent)" at bounding box center [117, 149] width 235 height 27
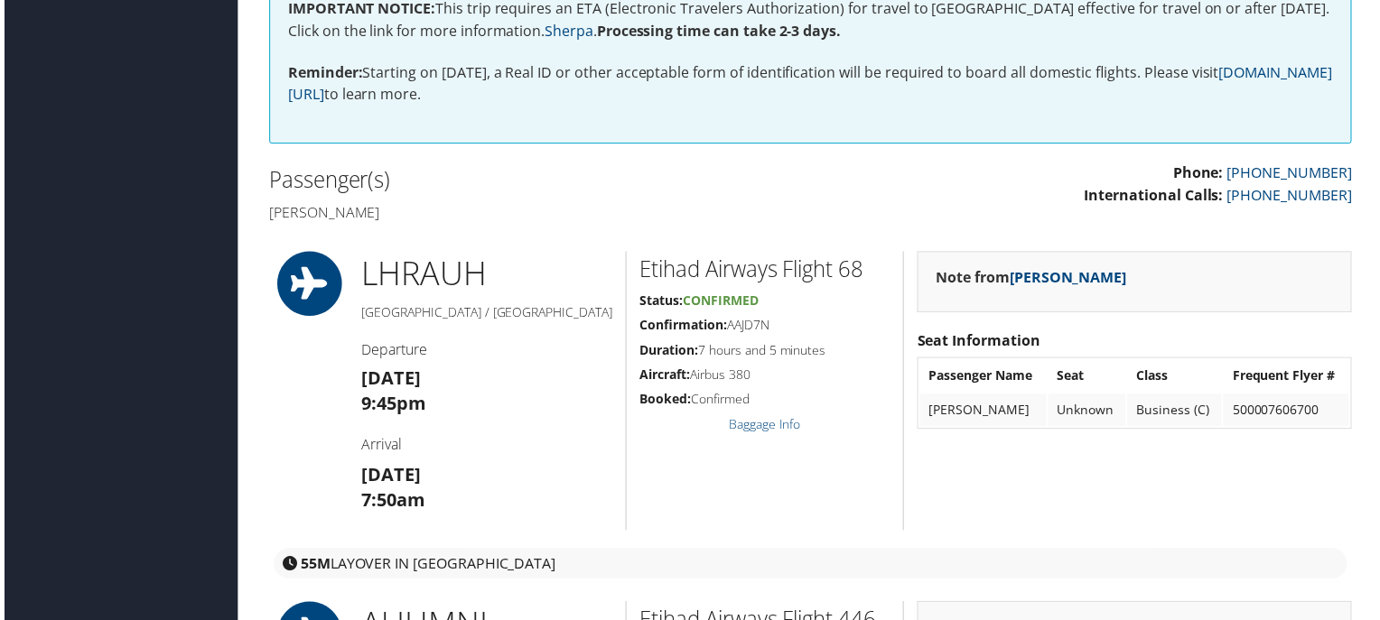
scroll to position [542, 0]
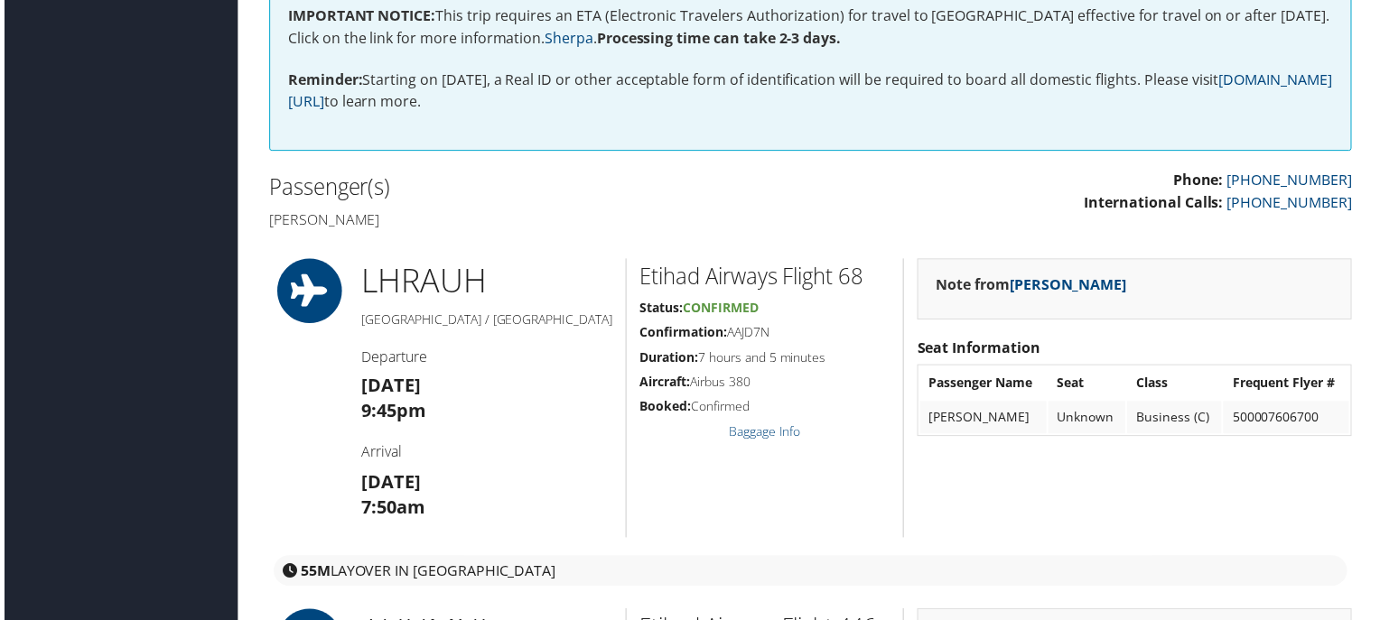
click at [271, 210] on h4 "[PERSON_NAME]" at bounding box center [531, 220] width 531 height 20
click at [284, 219] on h4 "[PERSON_NAME]" at bounding box center [531, 220] width 531 height 20
click at [278, 219] on h4 "[PERSON_NAME]" at bounding box center [531, 220] width 531 height 20
copy h4 "Euan"
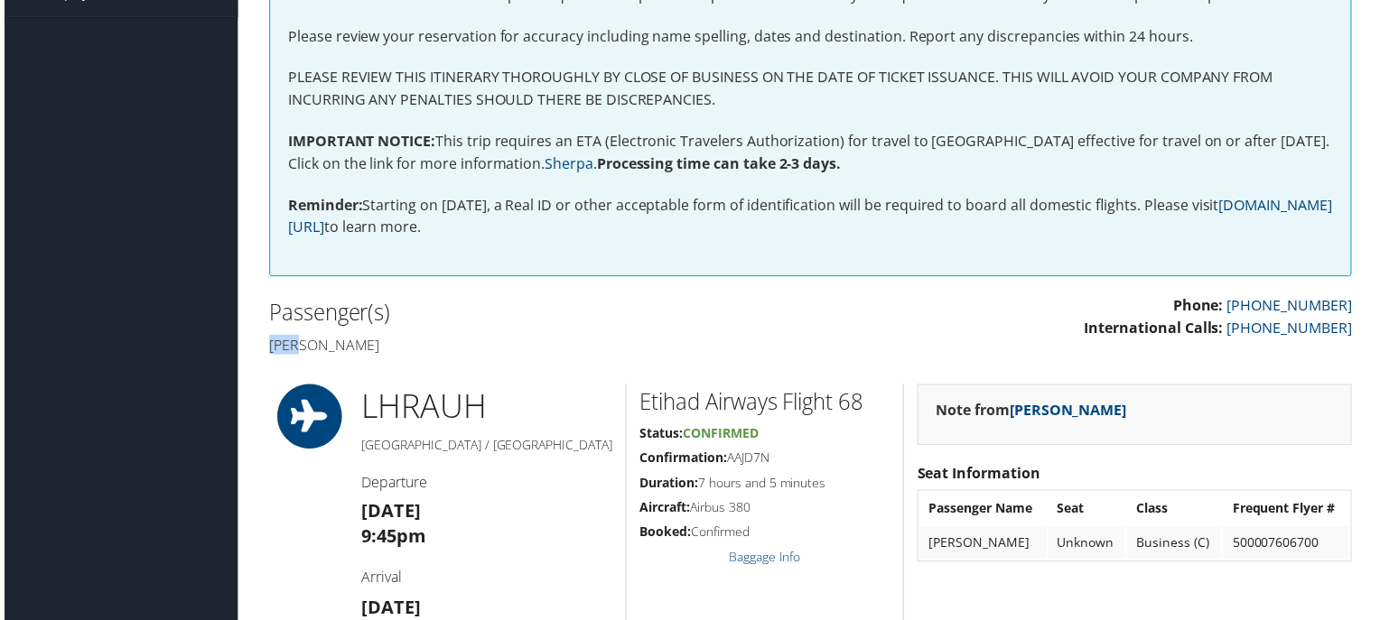
scroll to position [90, 0]
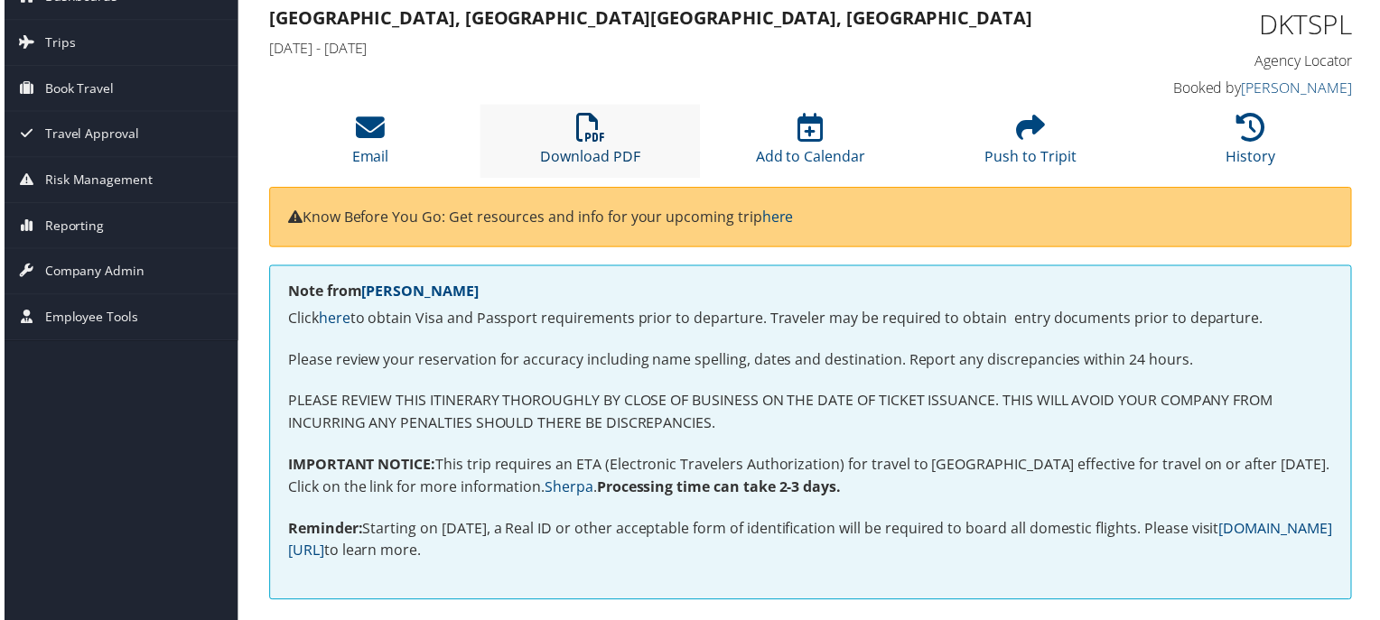
click at [614, 150] on link "Download PDF" at bounding box center [589, 145] width 100 height 43
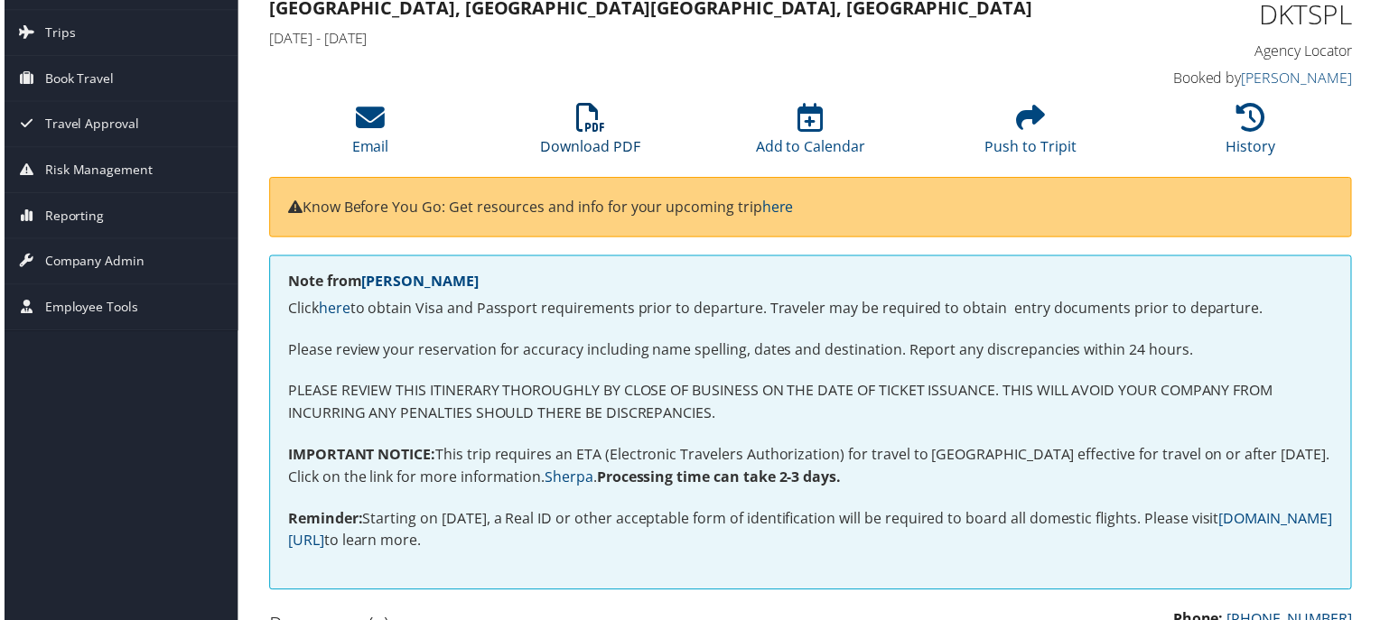
scroll to position [361, 0]
